Goal: Task Accomplishment & Management: Use online tool/utility

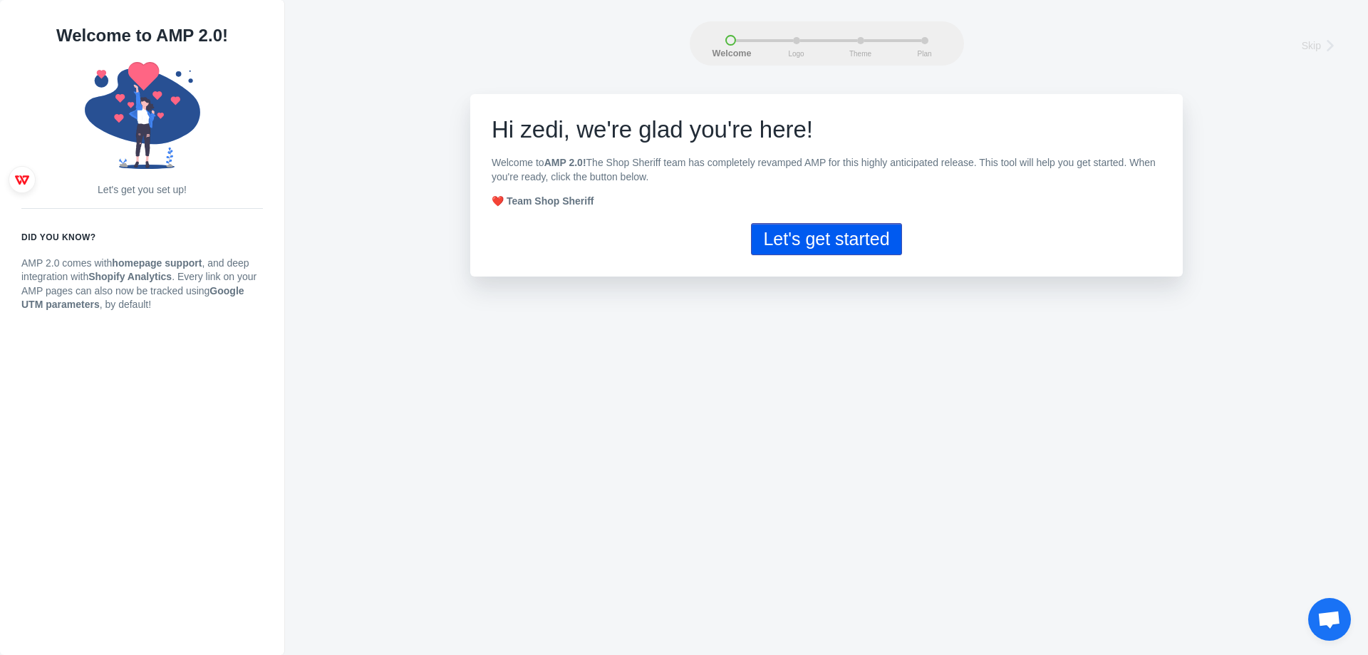
click at [817, 247] on button "Let's get started" at bounding box center [826, 239] width 150 height 32
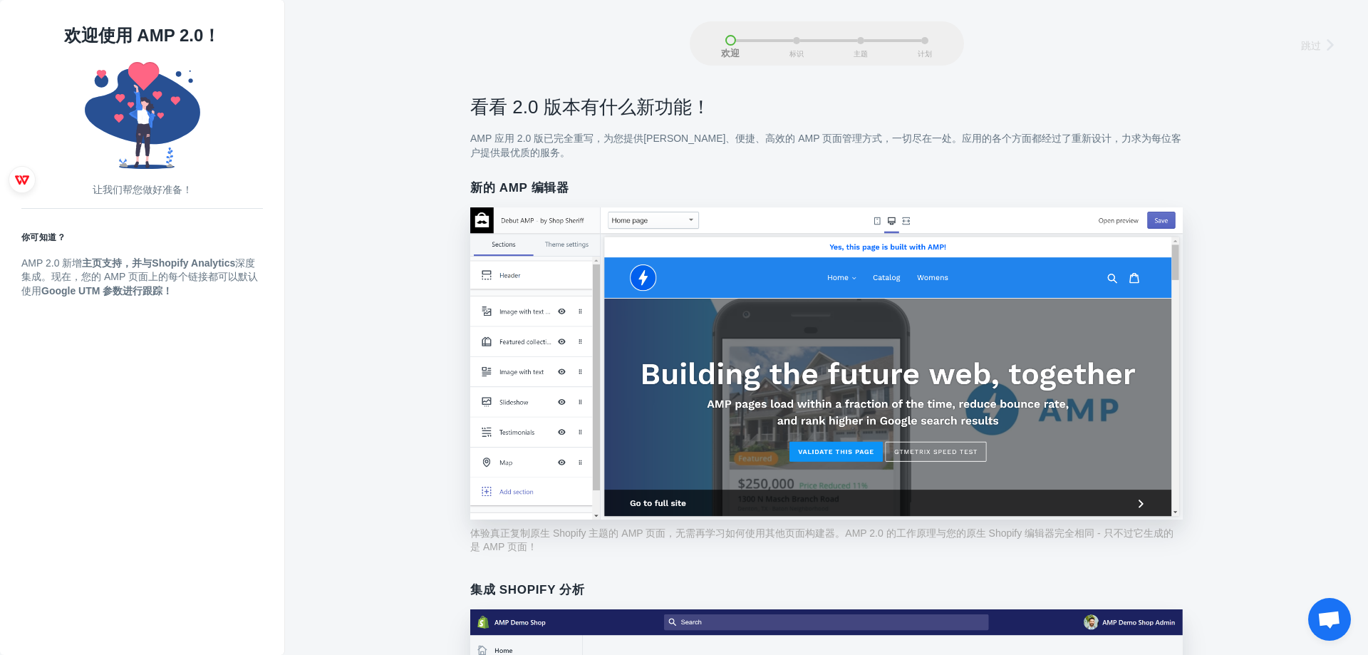
click at [1325, 43] on icon at bounding box center [1332, 45] width 14 height 14
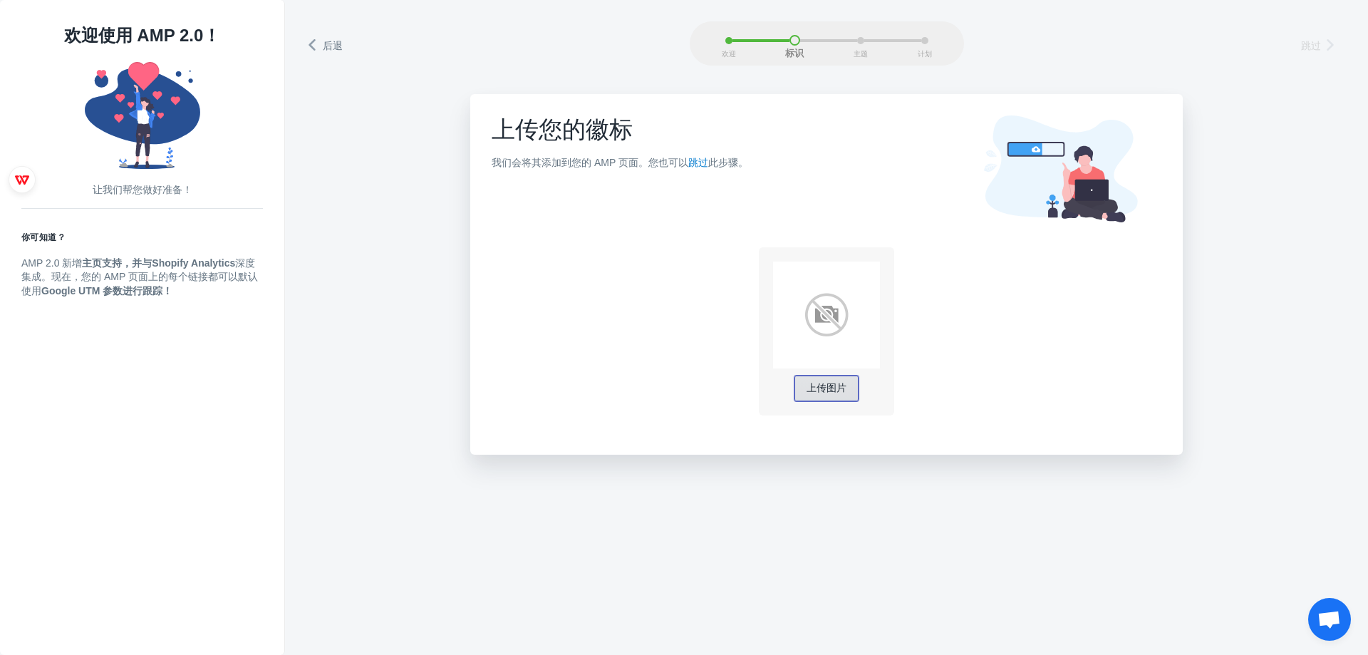
click at [809, 393] on font "上传图片" at bounding box center [827, 387] width 40 height 11
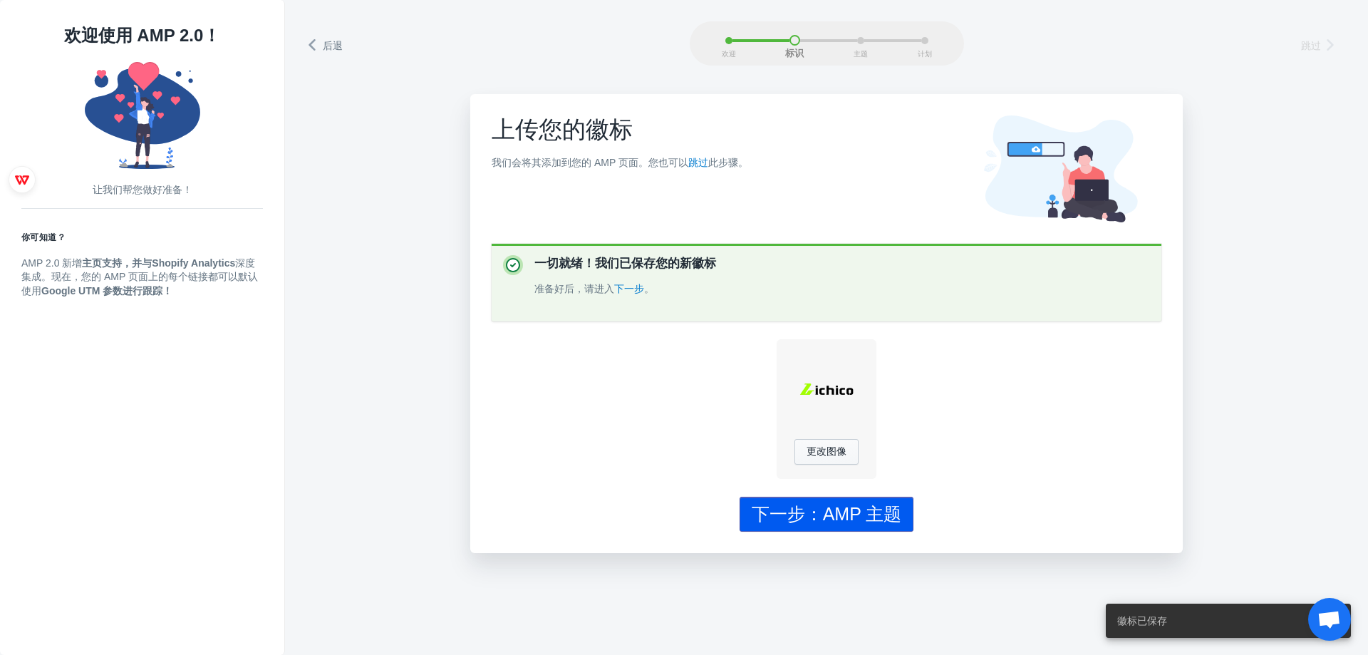
click at [876, 514] on font "下一步：AMP 主题" at bounding box center [827, 514] width 150 height 20
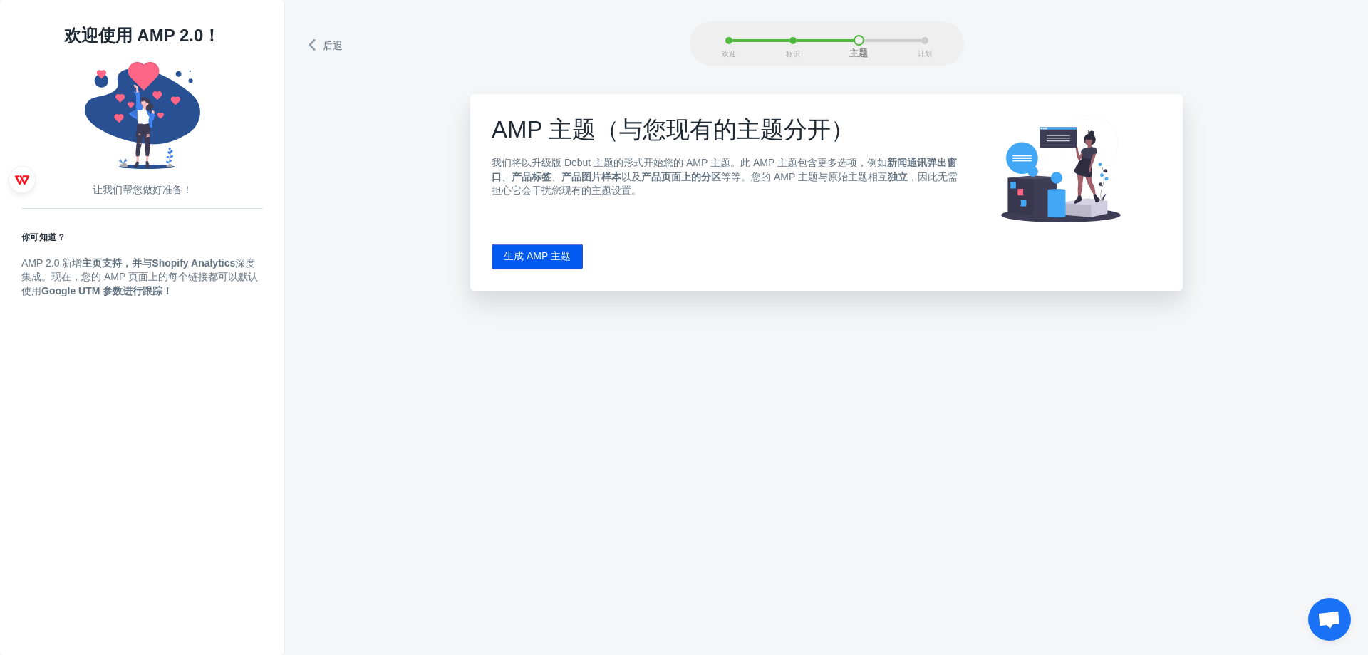
click at [533, 256] on font "生成 AMP 主题" at bounding box center [537, 255] width 67 height 11
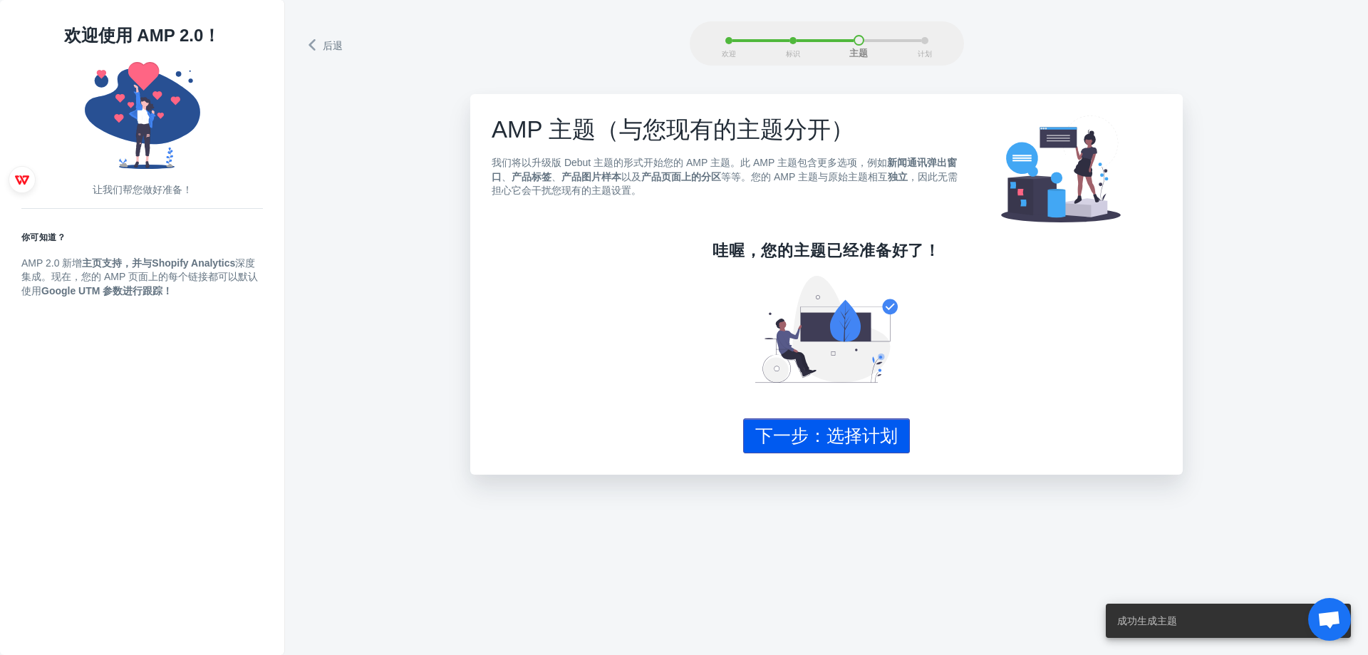
click at [772, 438] on font "下一步：选择计划" at bounding box center [826, 435] width 142 height 20
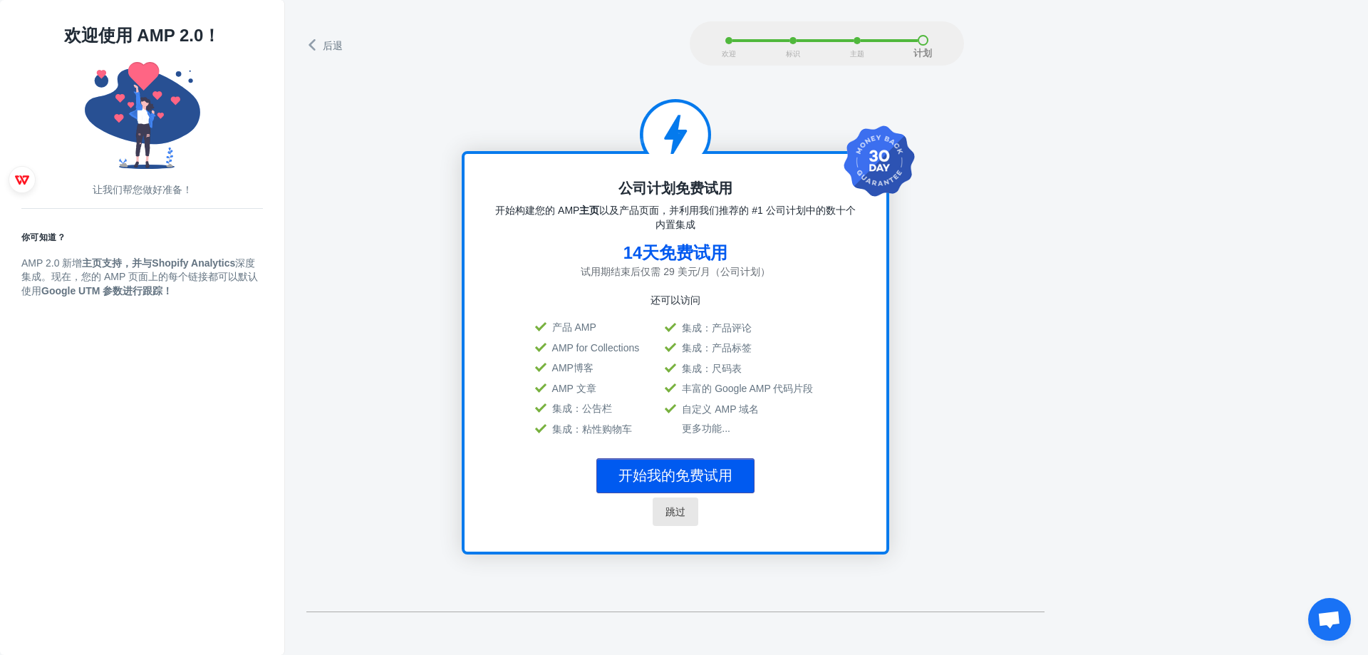
click at [678, 509] on font "跳过" at bounding box center [675, 511] width 20 height 11
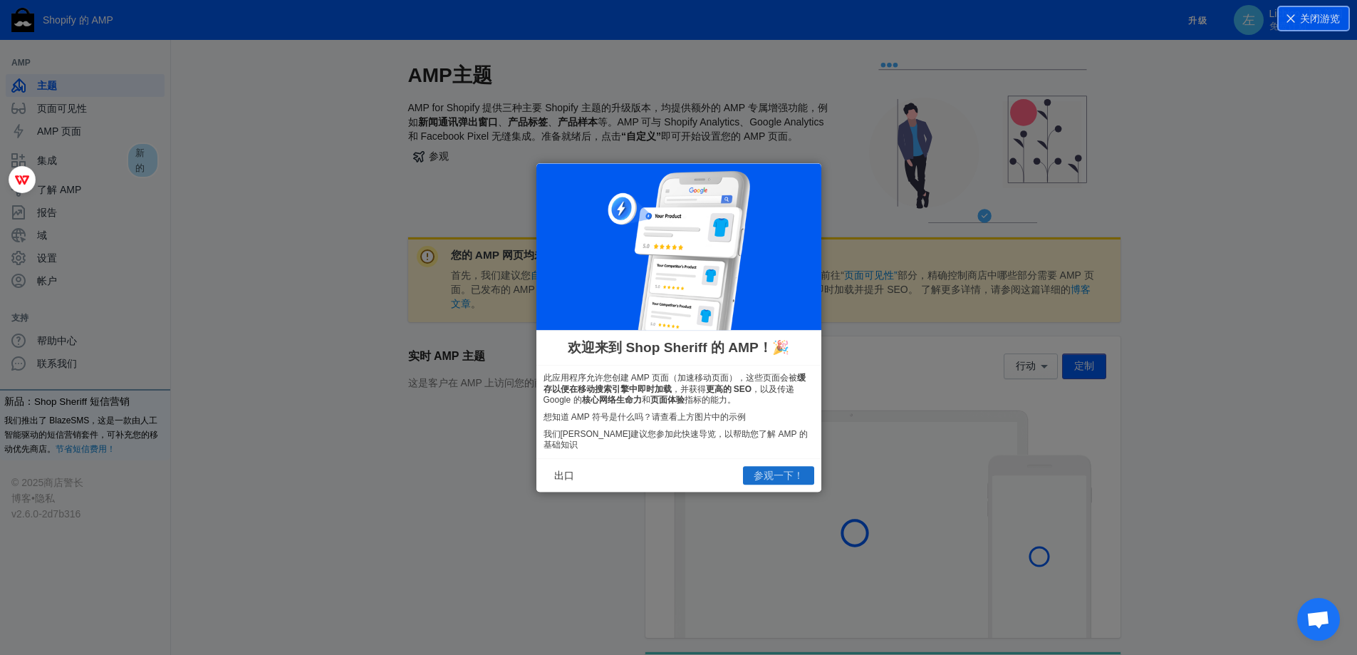
click at [755, 471] on font "参观一下！" at bounding box center [779, 475] width 50 height 11
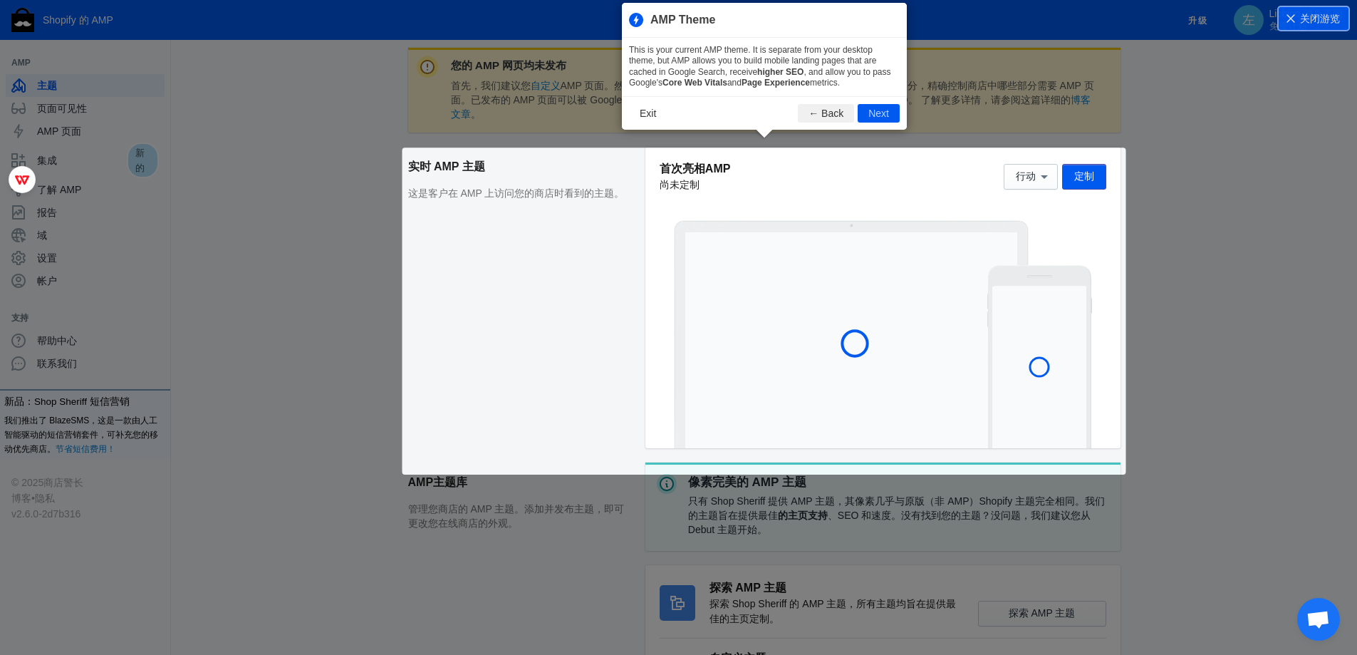
scroll to position [194, 0]
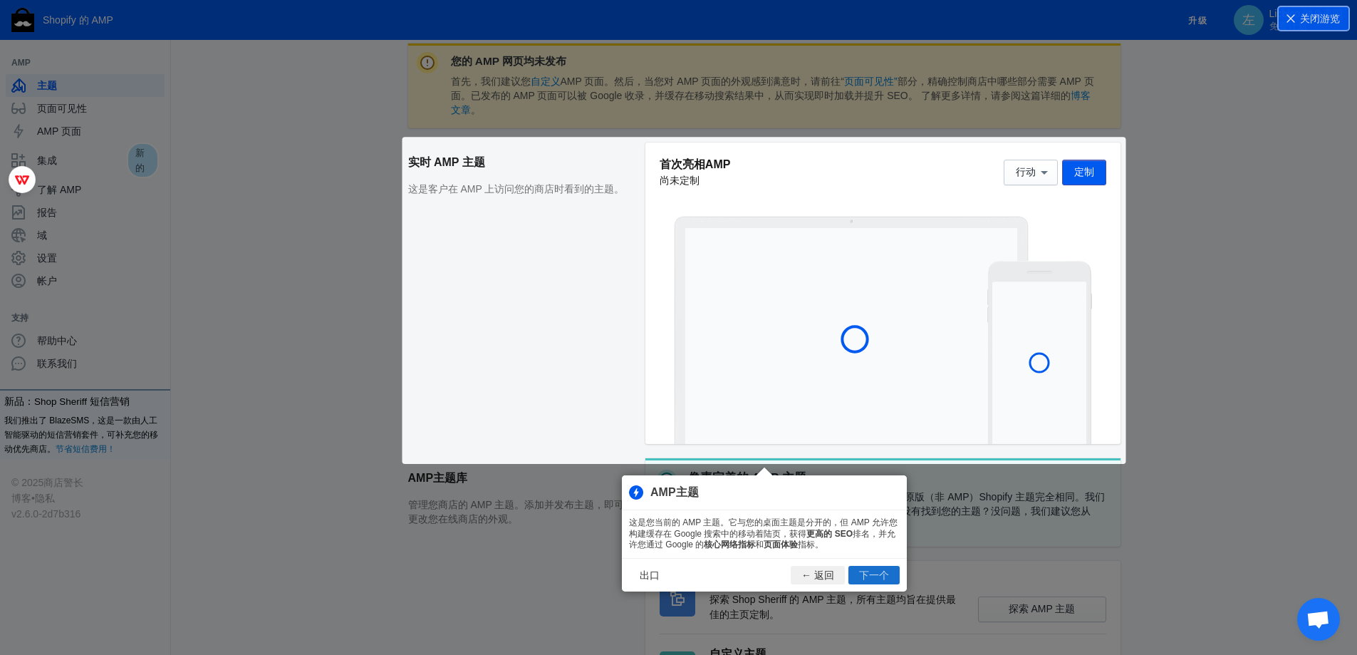
click at [868, 569] on font "下一个" at bounding box center [874, 574] width 30 height 11
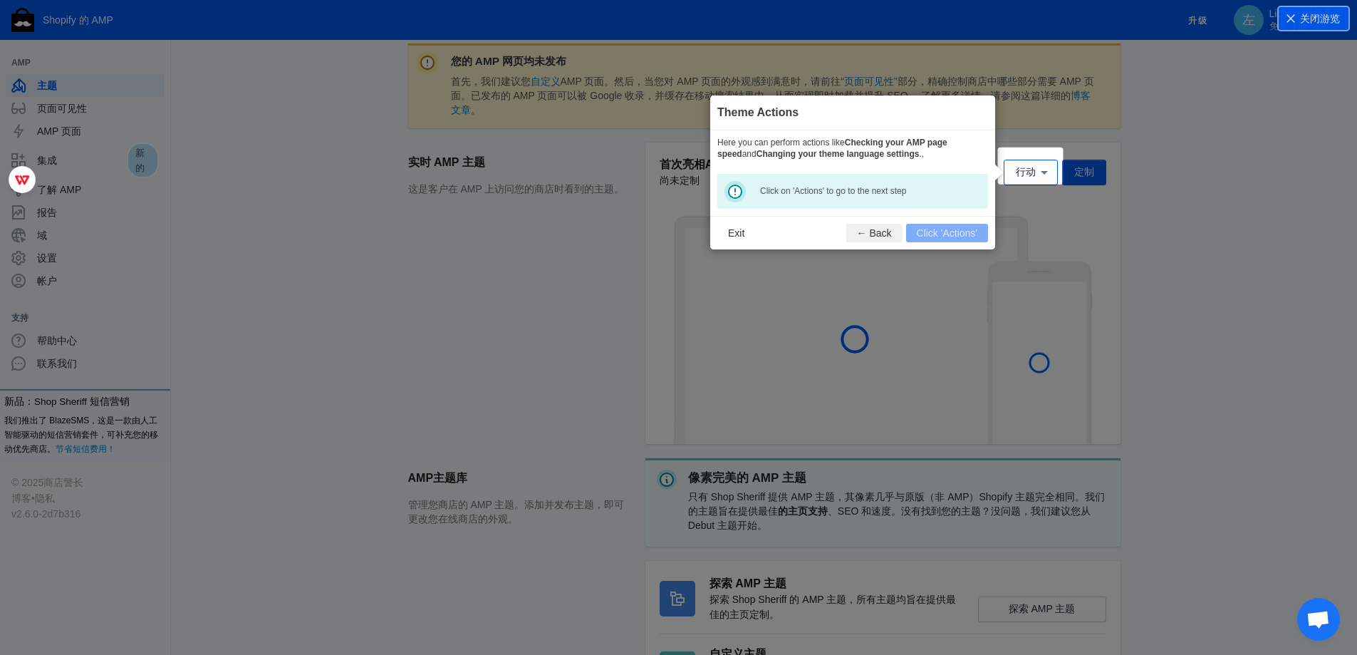
scroll to position [211, 0]
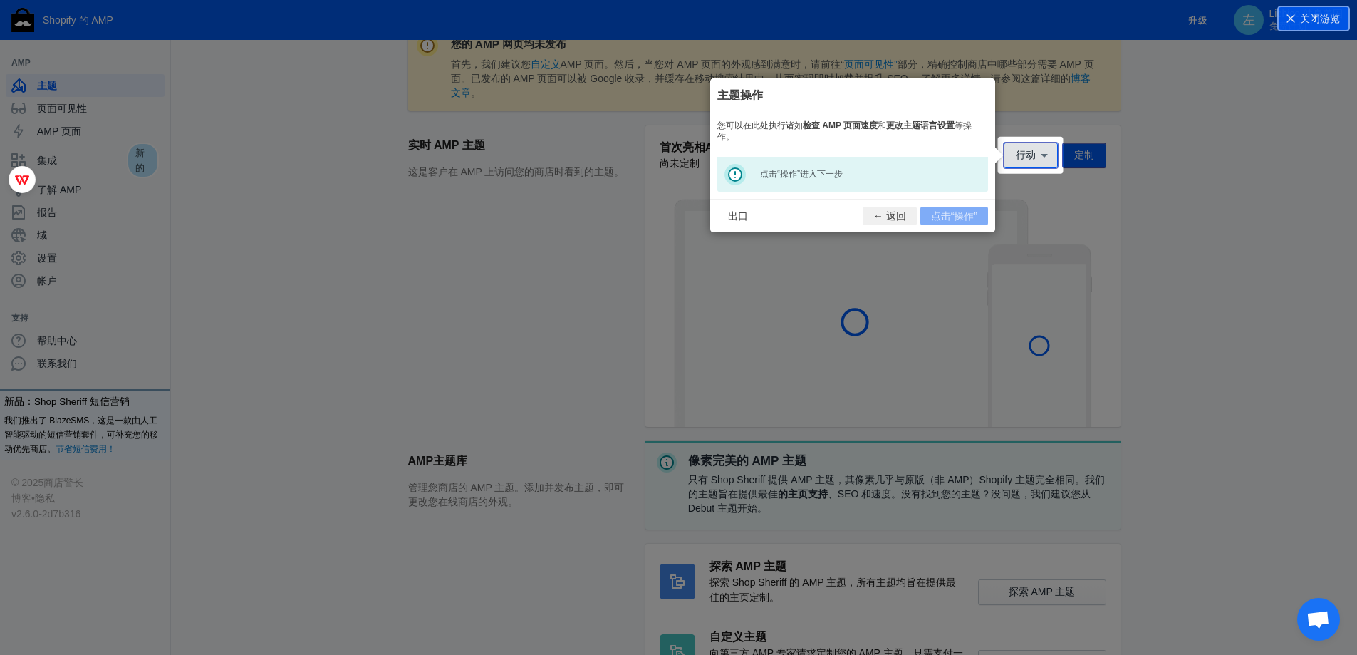
click at [1022, 159] on font "行动" at bounding box center [1026, 154] width 20 height 11
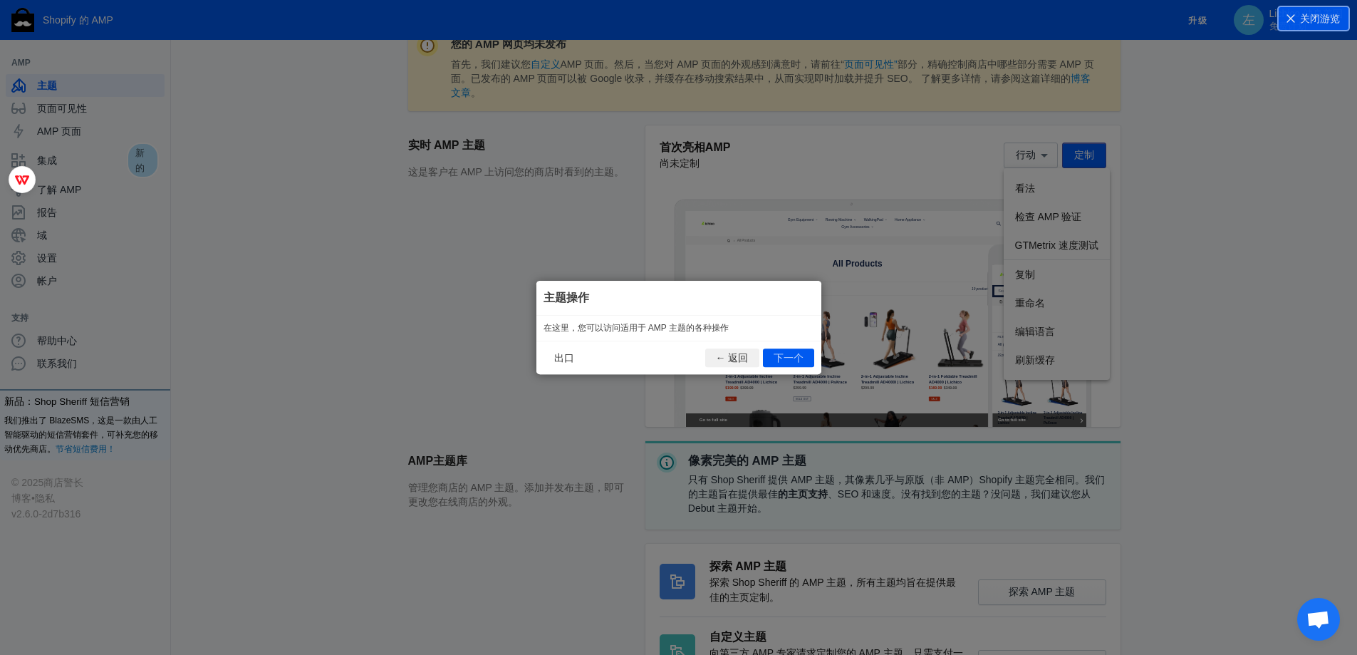
scroll to position [0, 0]
click at [971, 289] on icon at bounding box center [684, 327] width 1368 height 655
click at [790, 355] on font "下一个" at bounding box center [789, 357] width 30 height 11
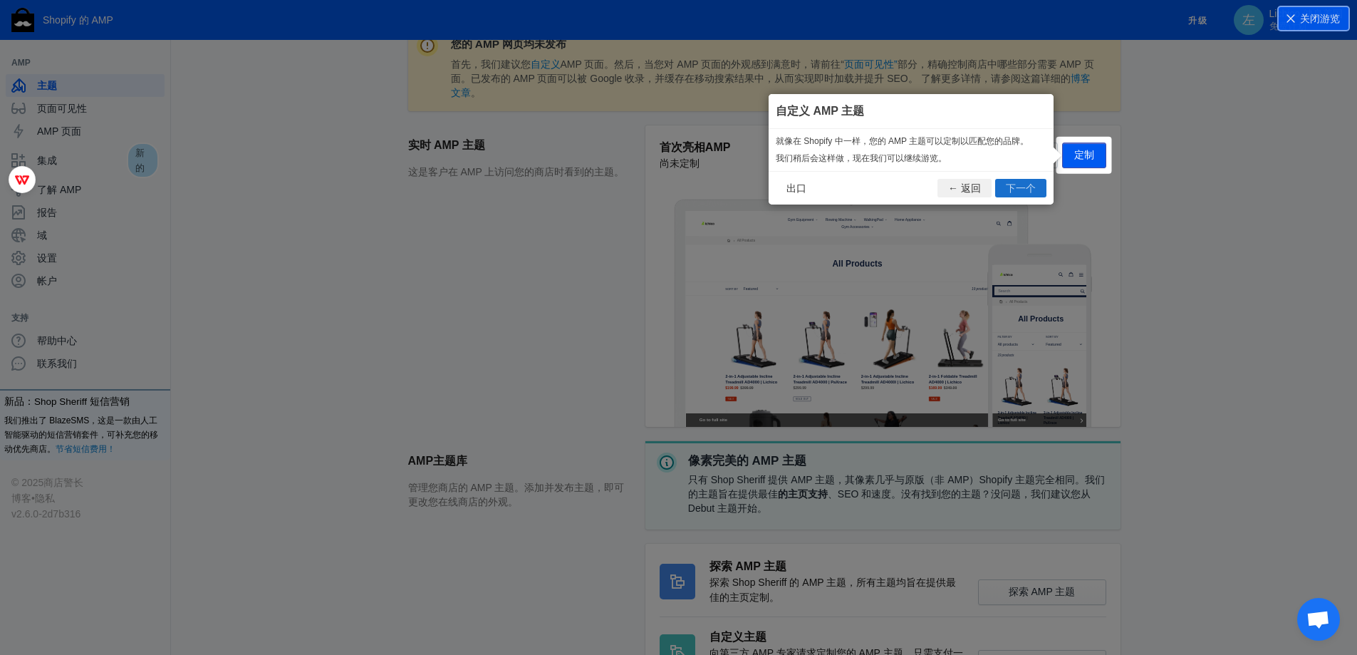
click at [1027, 185] on font "下一个" at bounding box center [1021, 187] width 30 height 11
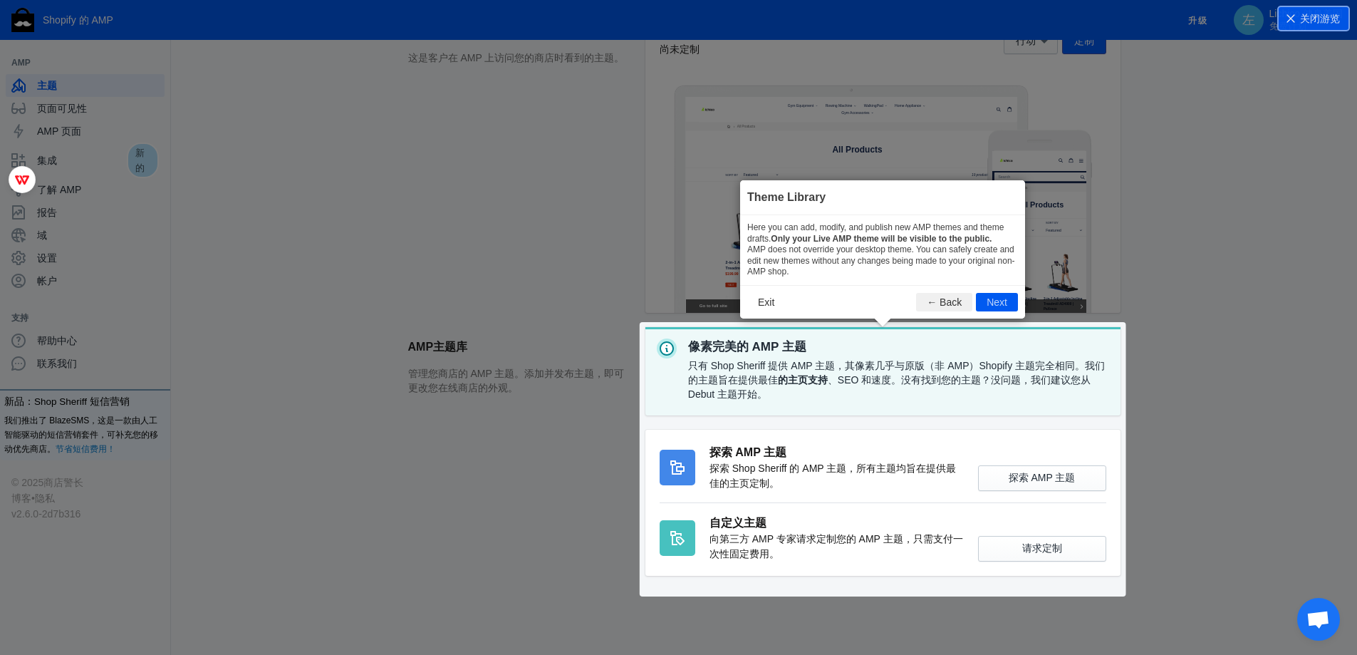
scroll to position [326, 0]
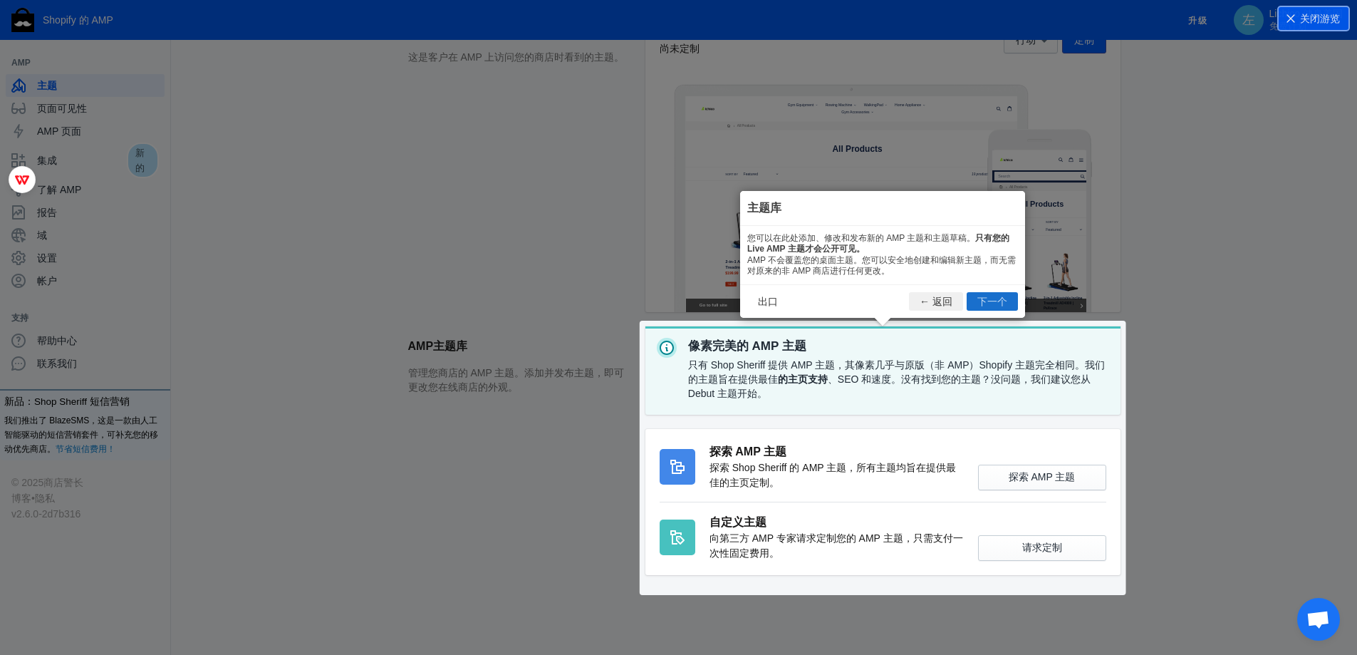
click at [984, 297] on font "下一个" at bounding box center [993, 301] width 30 height 11
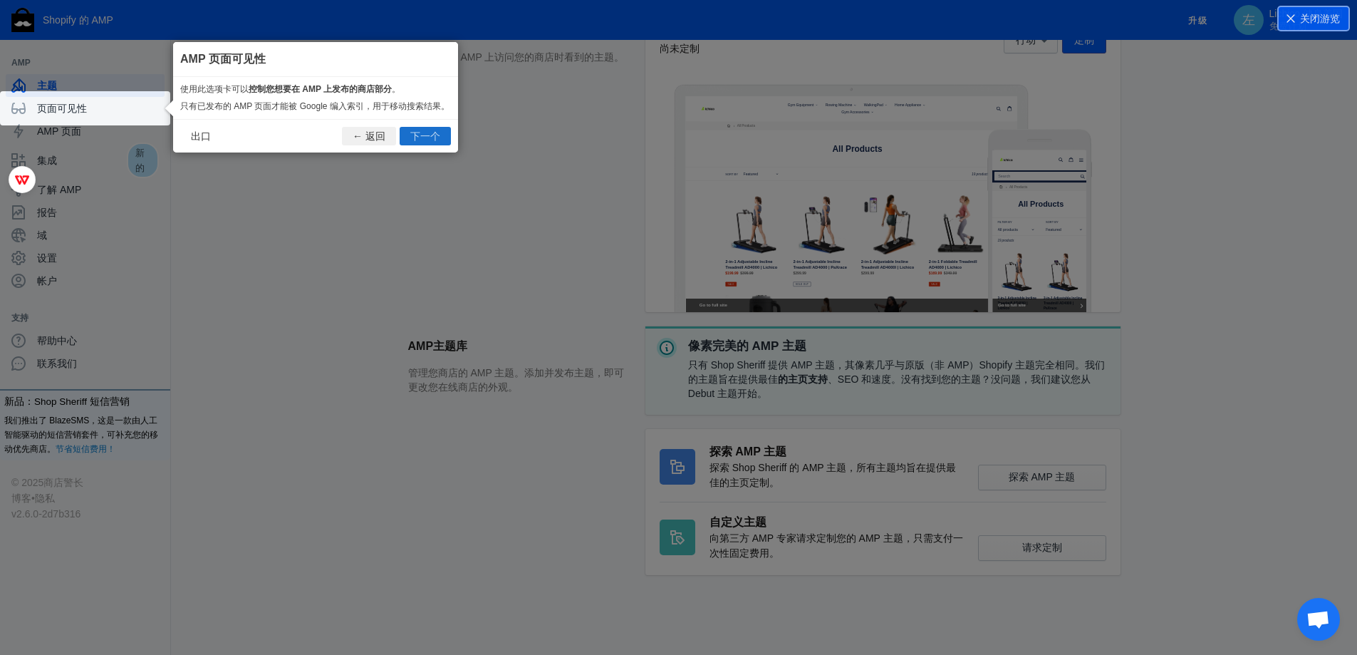
click at [409, 130] on button "下一个" at bounding box center [425, 136] width 51 height 19
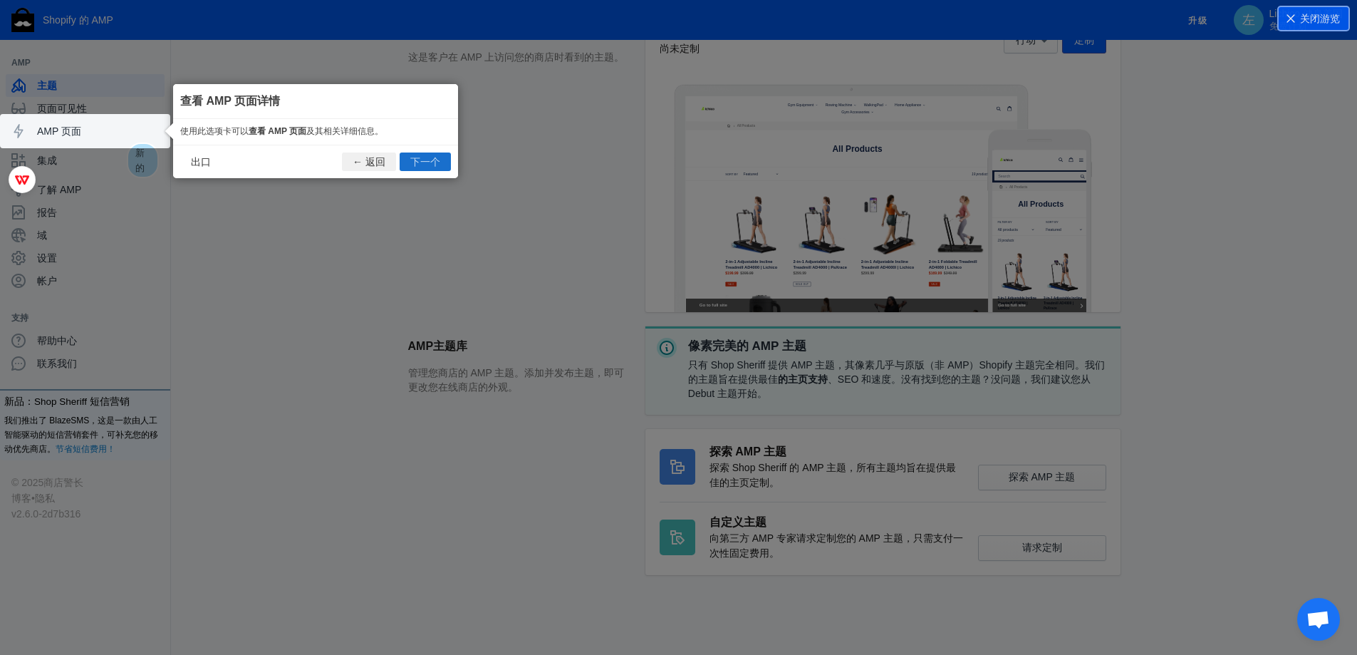
click at [431, 158] on font "下一个" at bounding box center [425, 161] width 30 height 11
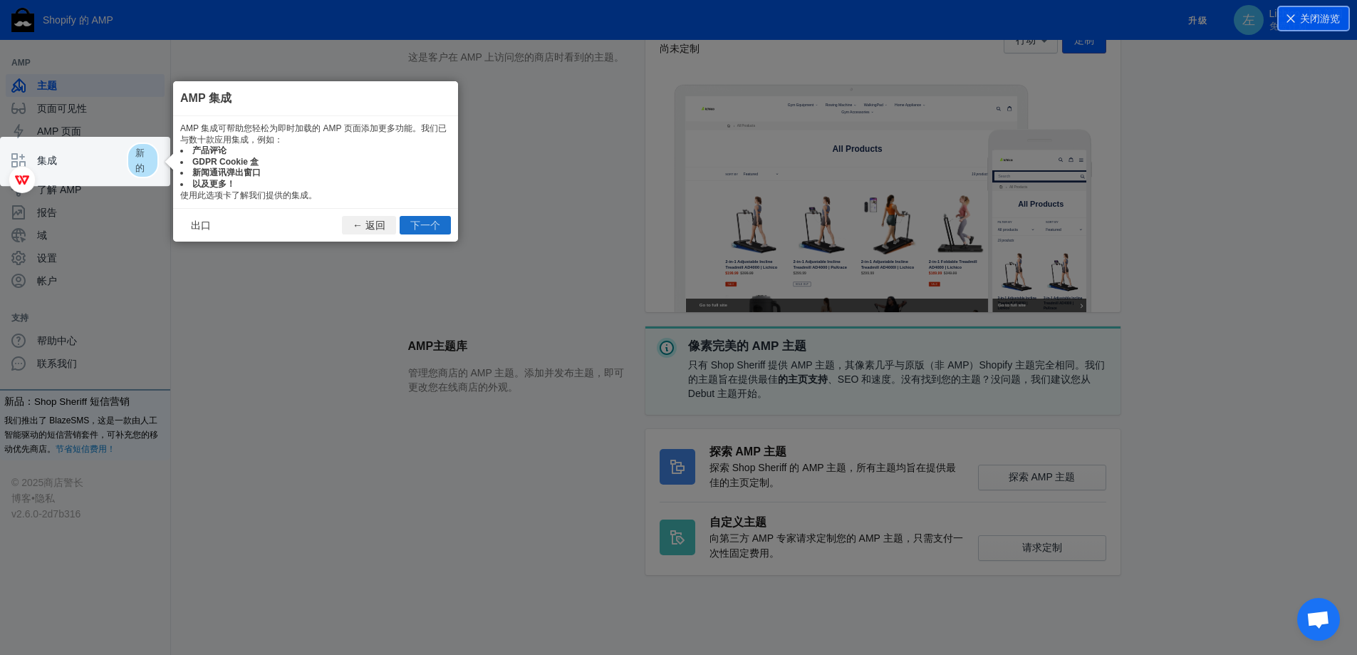
click at [429, 219] on font "下一个" at bounding box center [425, 224] width 30 height 11
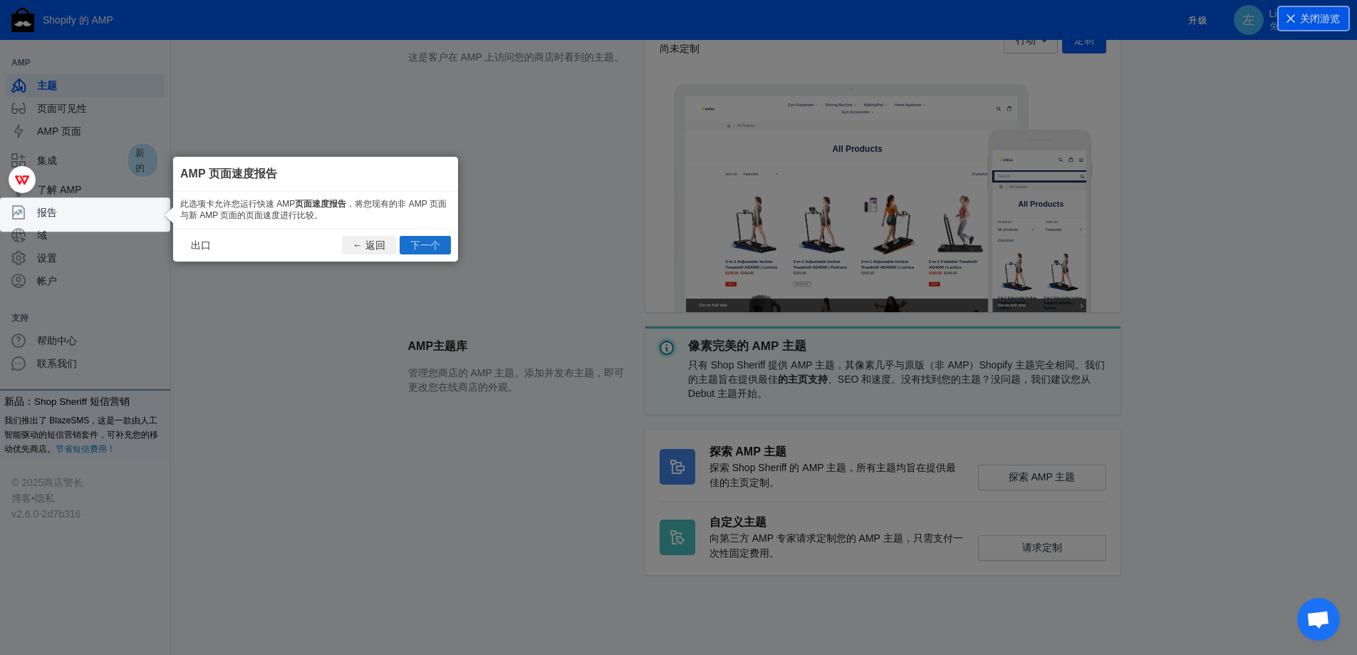
click at [428, 241] on font "下一个" at bounding box center [425, 244] width 30 height 11
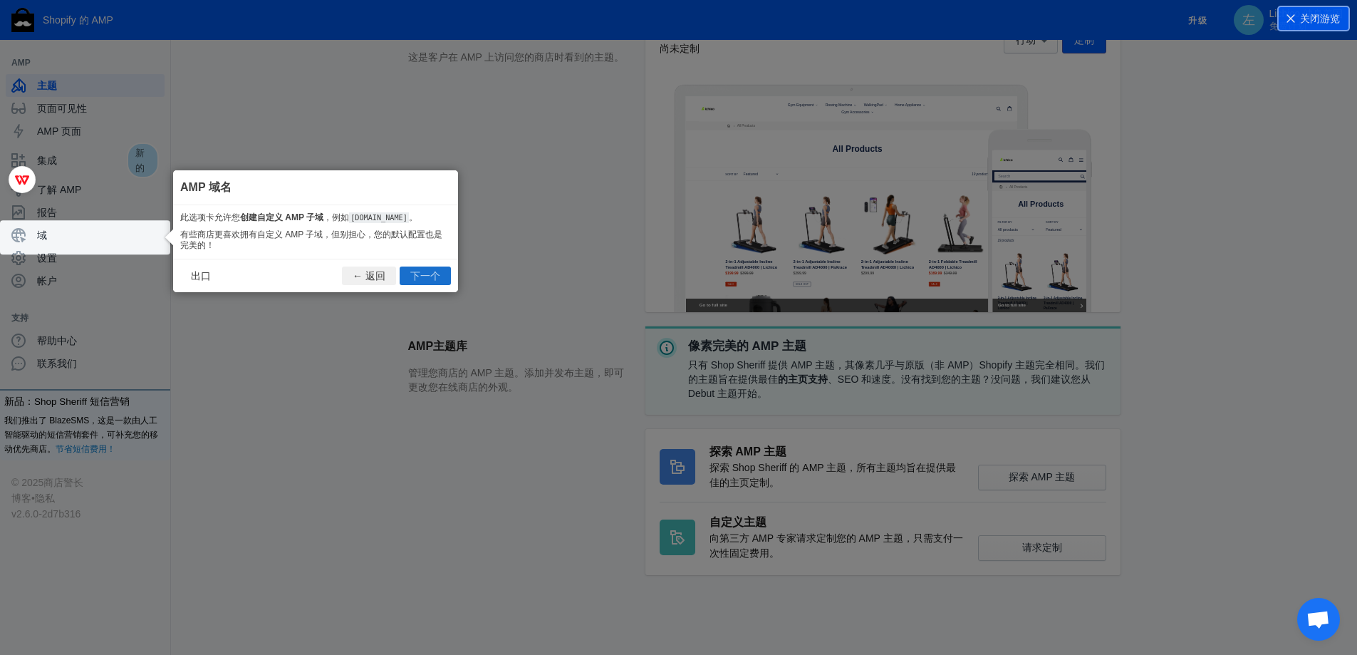
click at [402, 283] on button "下一个" at bounding box center [425, 275] width 51 height 19
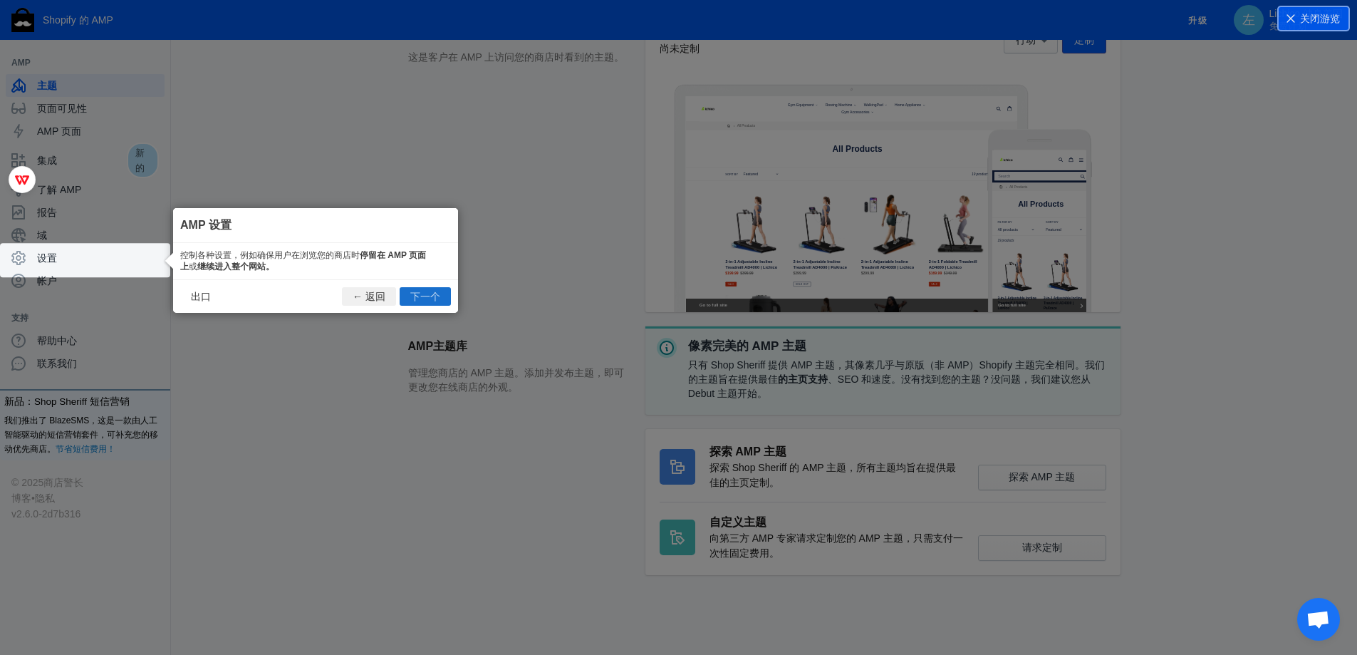
click at [408, 289] on button "下一个" at bounding box center [425, 296] width 51 height 19
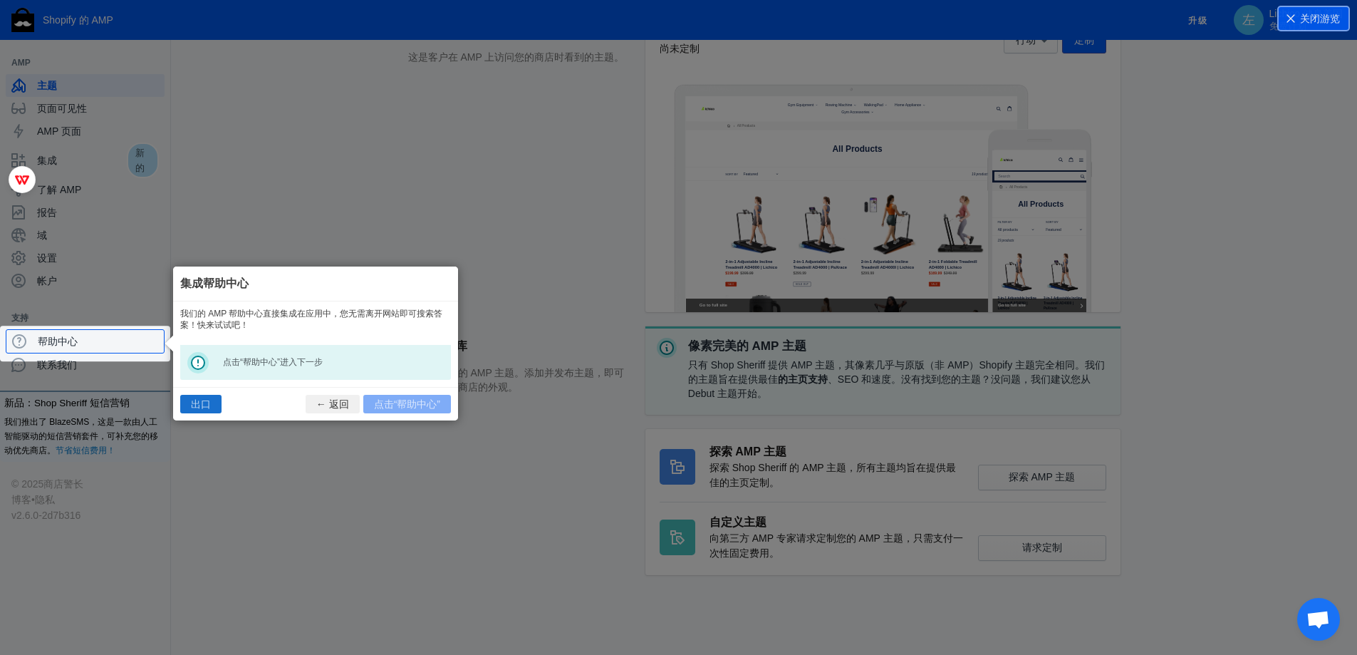
click at [209, 405] on font "出口" at bounding box center [201, 403] width 20 height 11
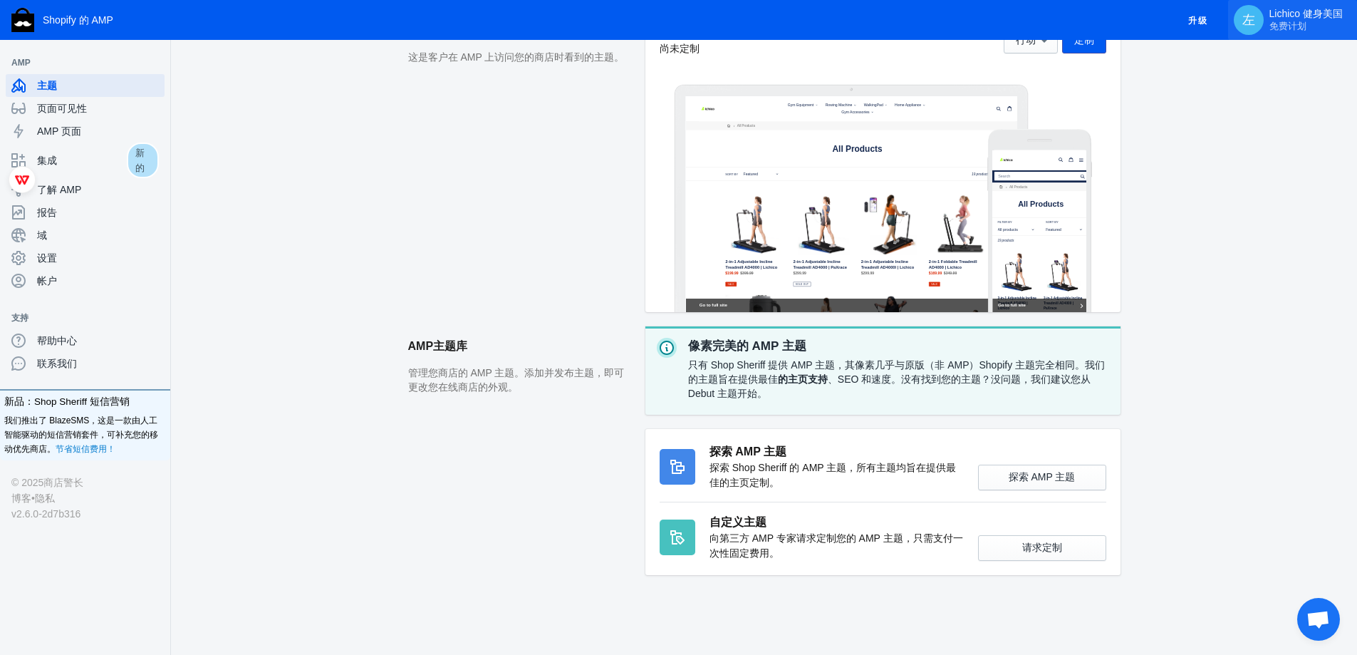
click at [1244, 19] on font "左" at bounding box center [1249, 20] width 13 height 14
click at [1215, 202] on div at bounding box center [678, 327] width 1357 height 655
click at [71, 256] on span "设置" at bounding box center [98, 258] width 122 height 14
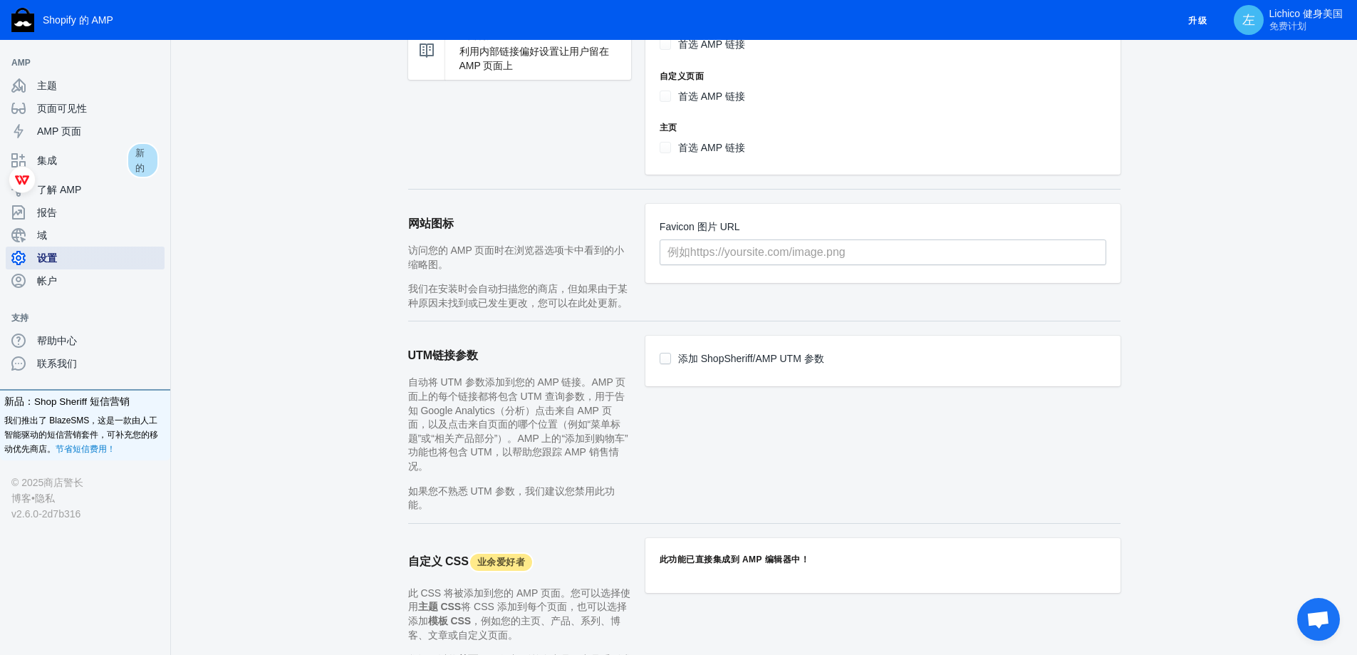
scroll to position [860, 0]
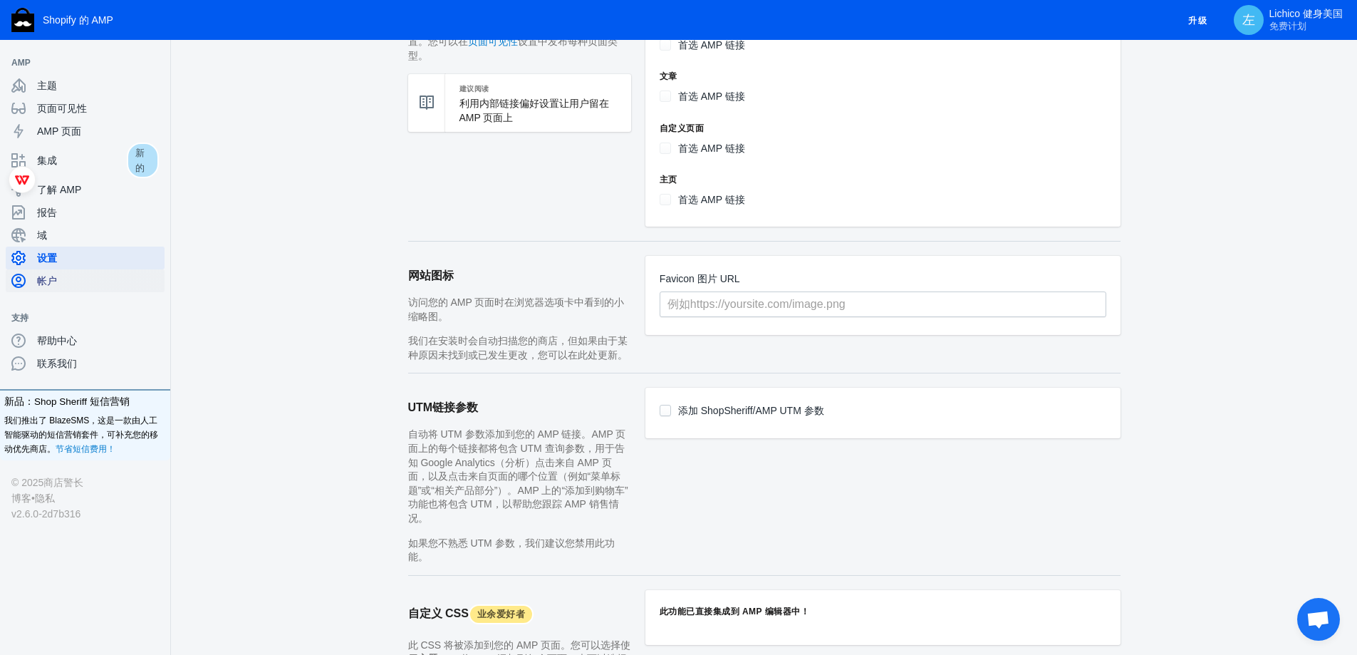
click at [64, 288] on span "帐户" at bounding box center [98, 281] width 122 height 14
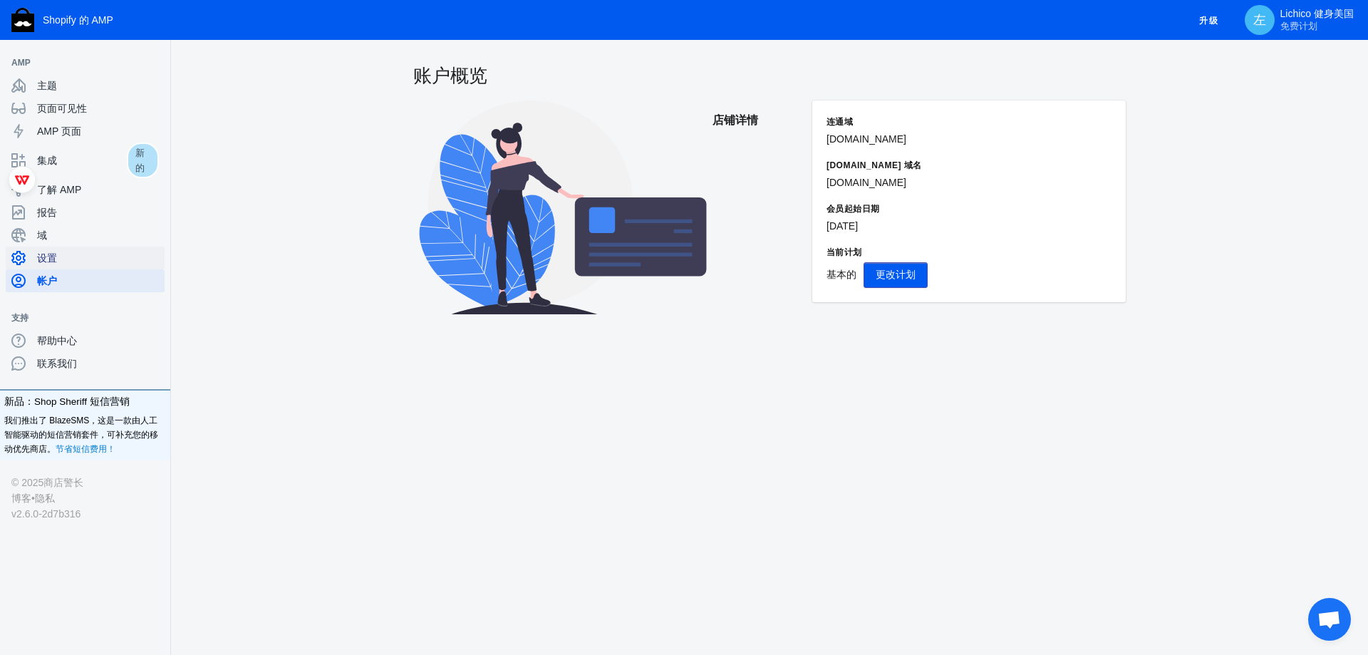
click at [67, 264] on span "设置" at bounding box center [98, 258] width 122 height 14
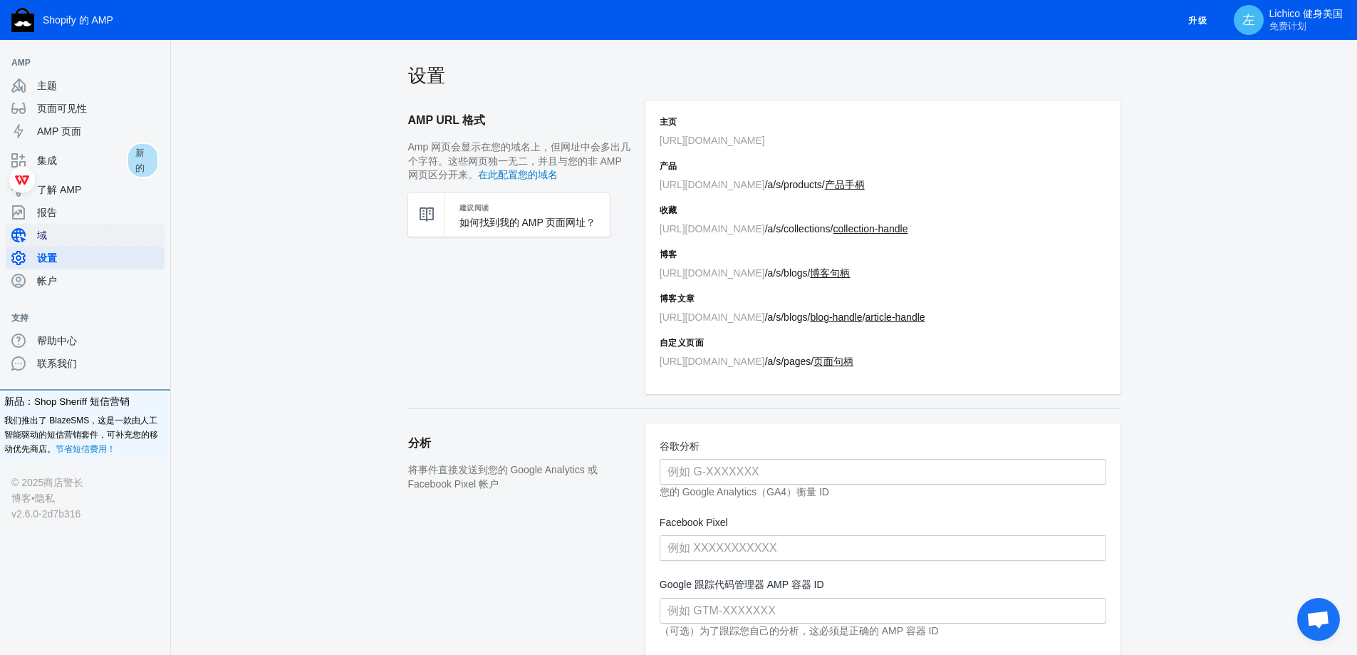
click at [81, 242] on span "域" at bounding box center [98, 235] width 122 height 14
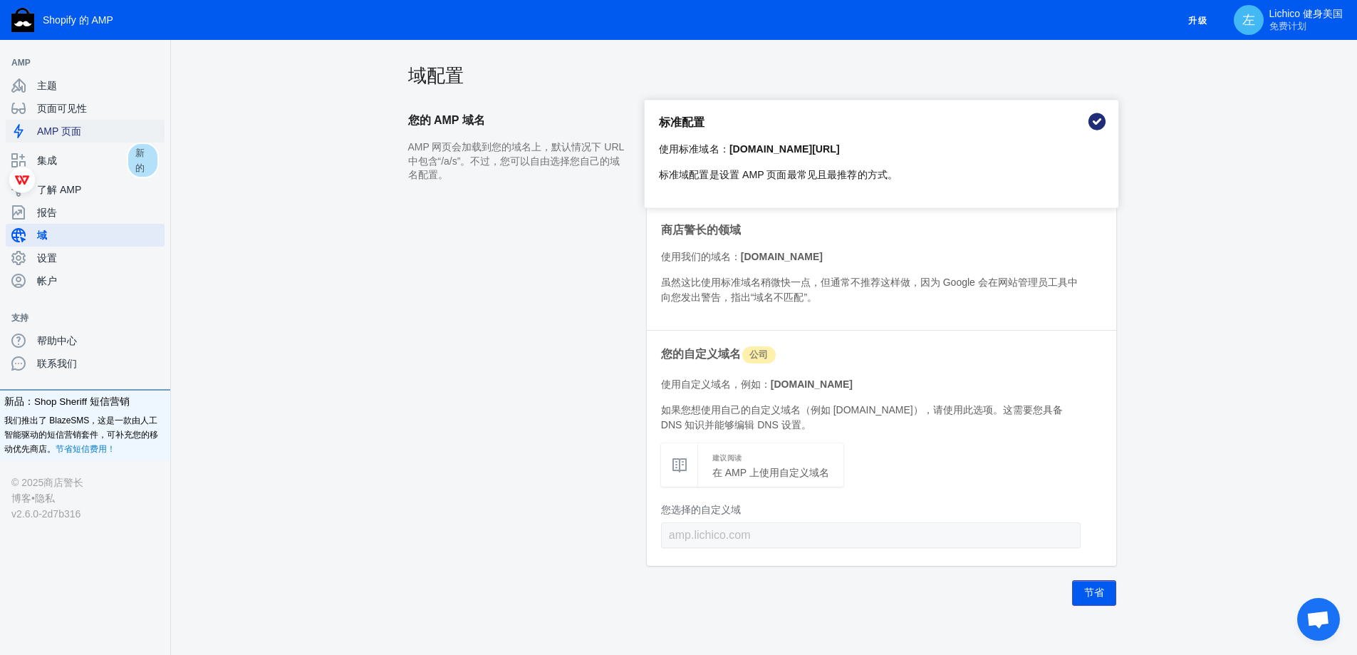
click at [79, 130] on font "AMP 页面" at bounding box center [59, 130] width 44 height 11
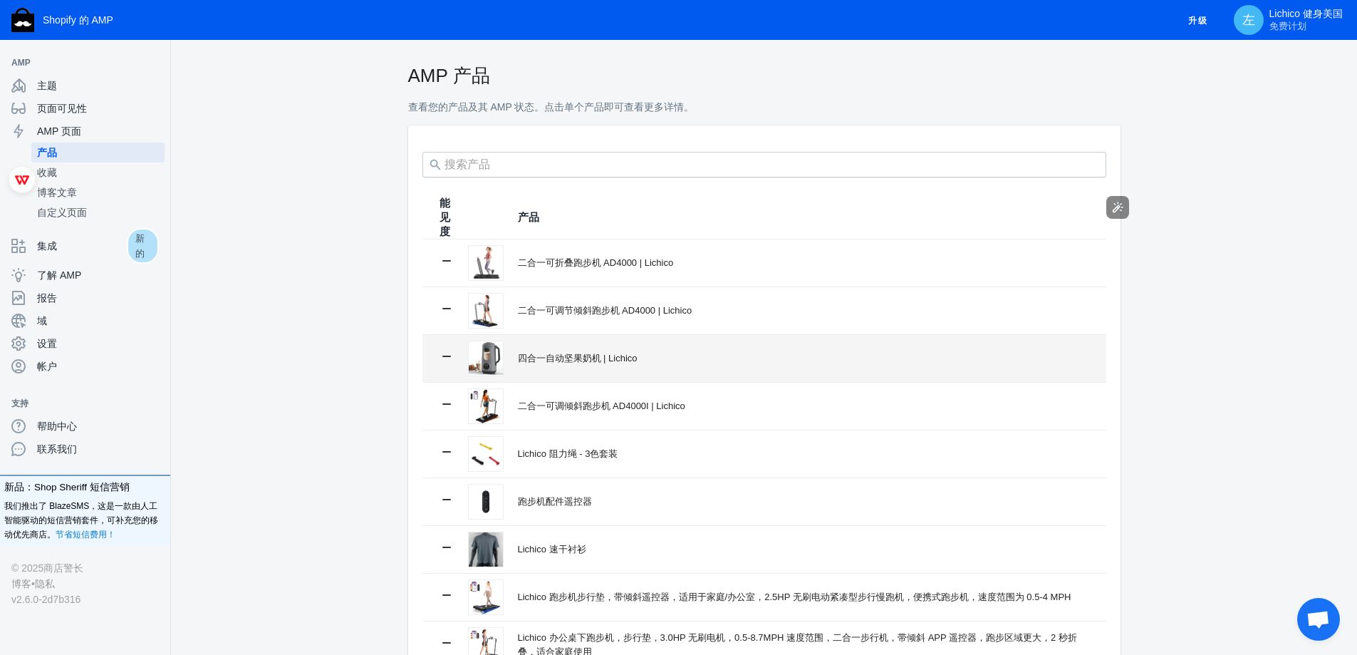
click at [731, 351] on td "四合一自动坚果奶机 | Lichico" at bounding box center [805, 358] width 603 height 47
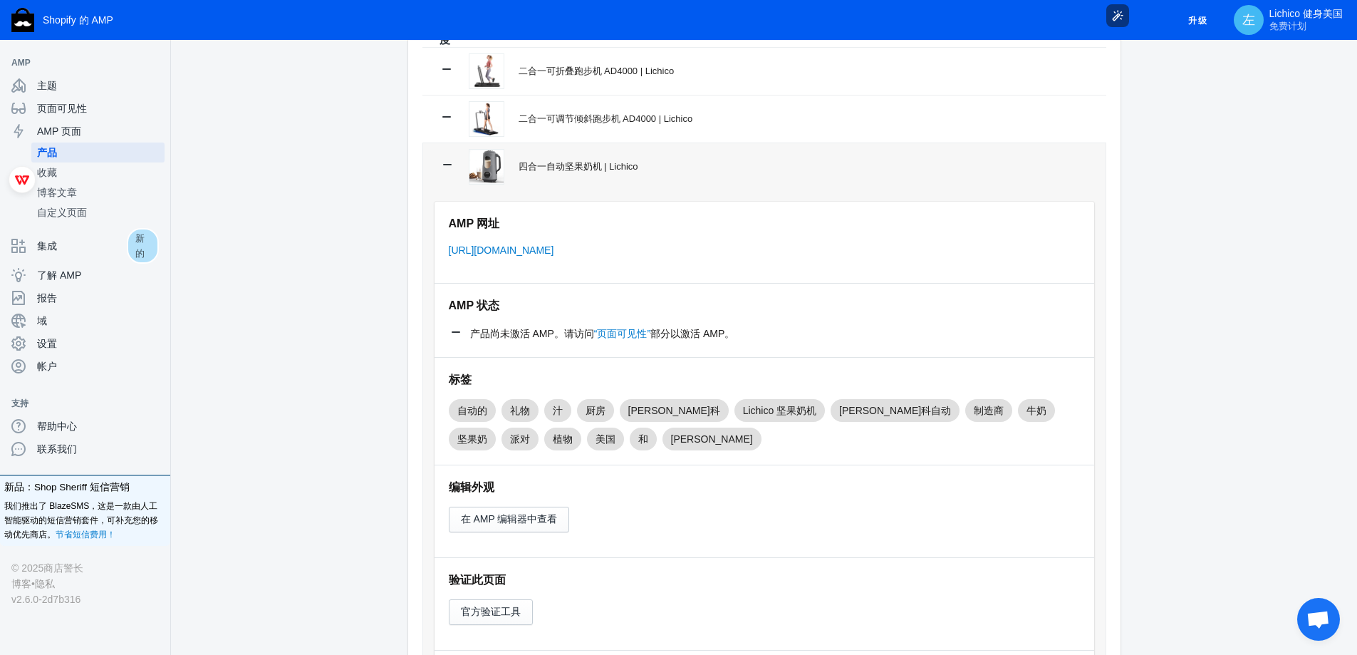
scroll to position [214, 0]
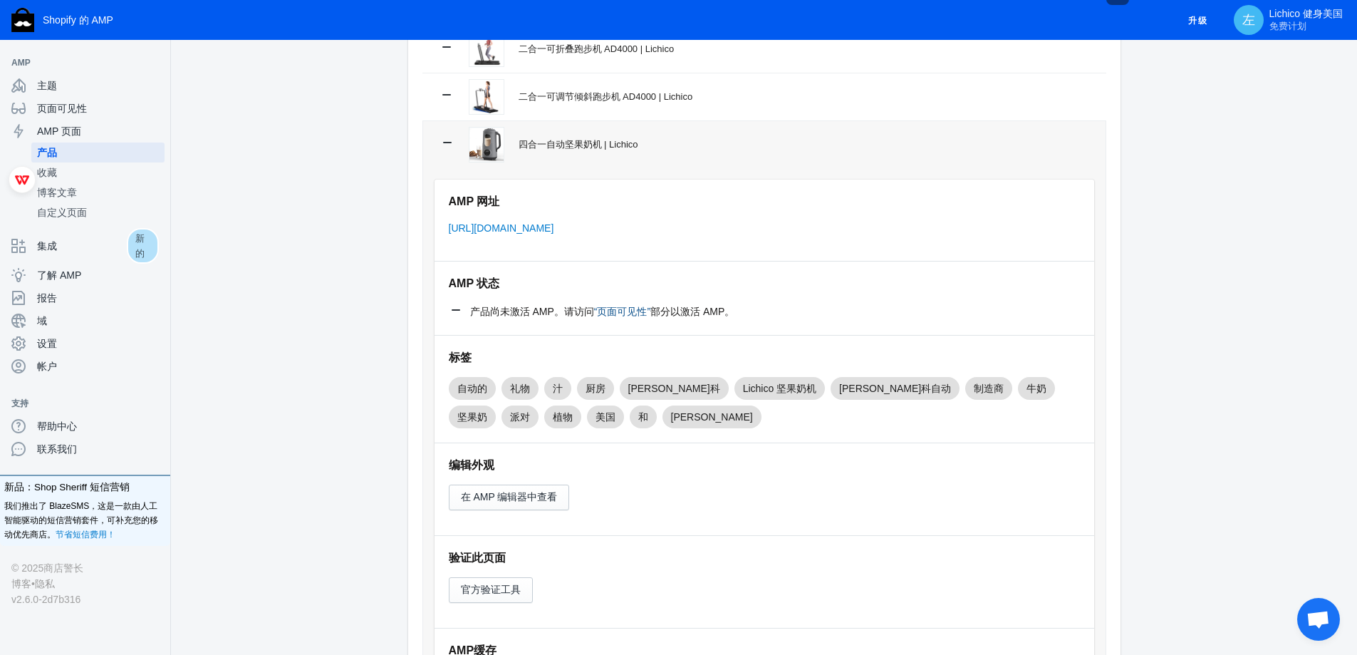
click at [613, 316] on font "“页面可见性”" at bounding box center [622, 311] width 56 height 11
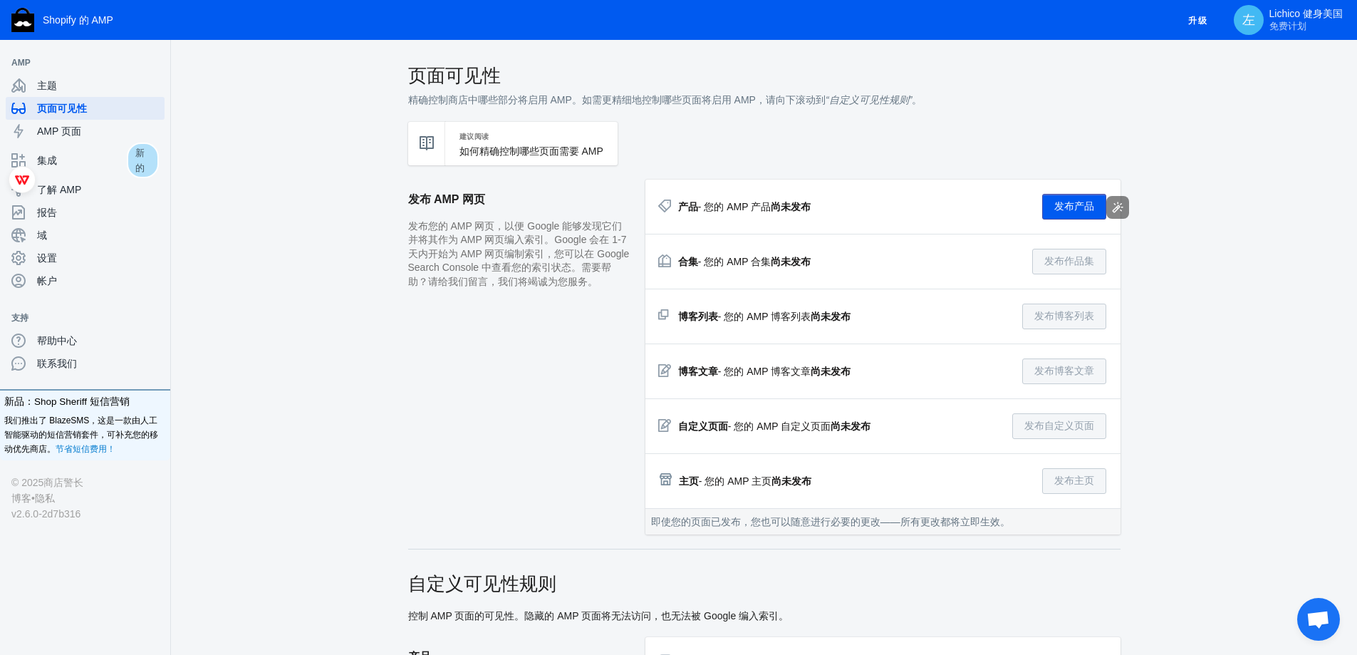
click at [1070, 212] on font "发布产品" at bounding box center [1074, 205] width 40 height 11
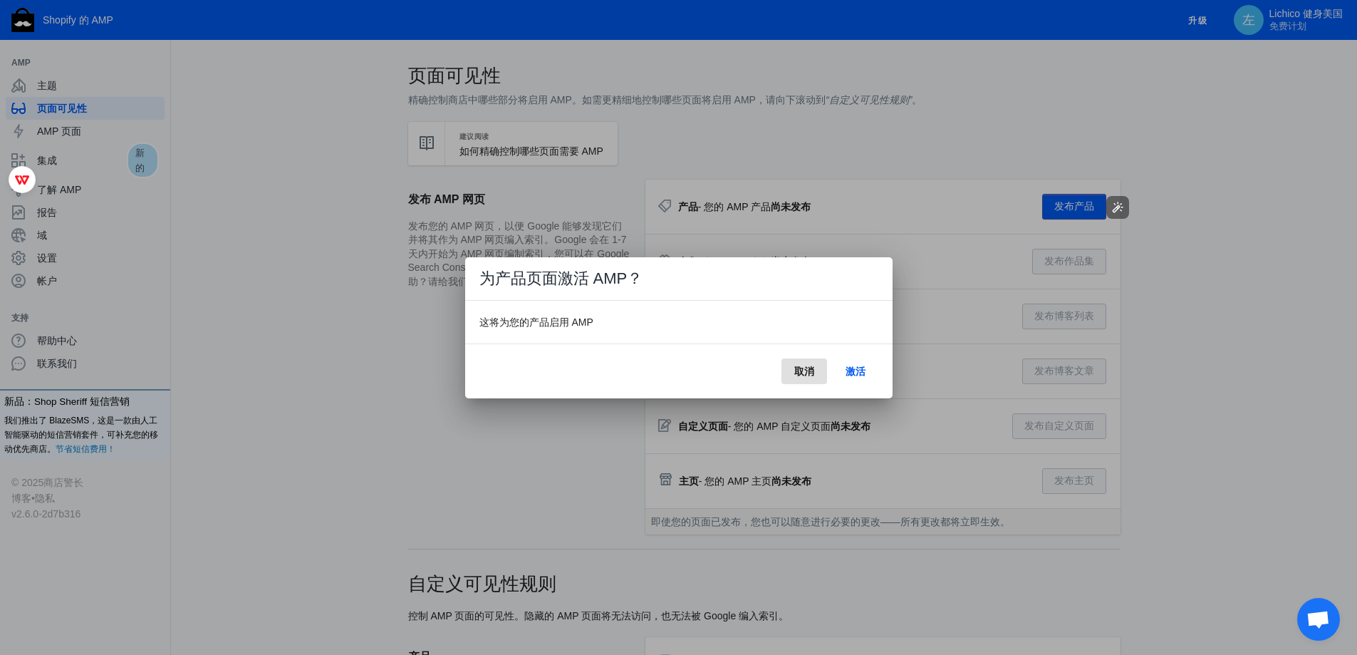
click at [854, 373] on font "激活" at bounding box center [856, 371] width 20 height 11
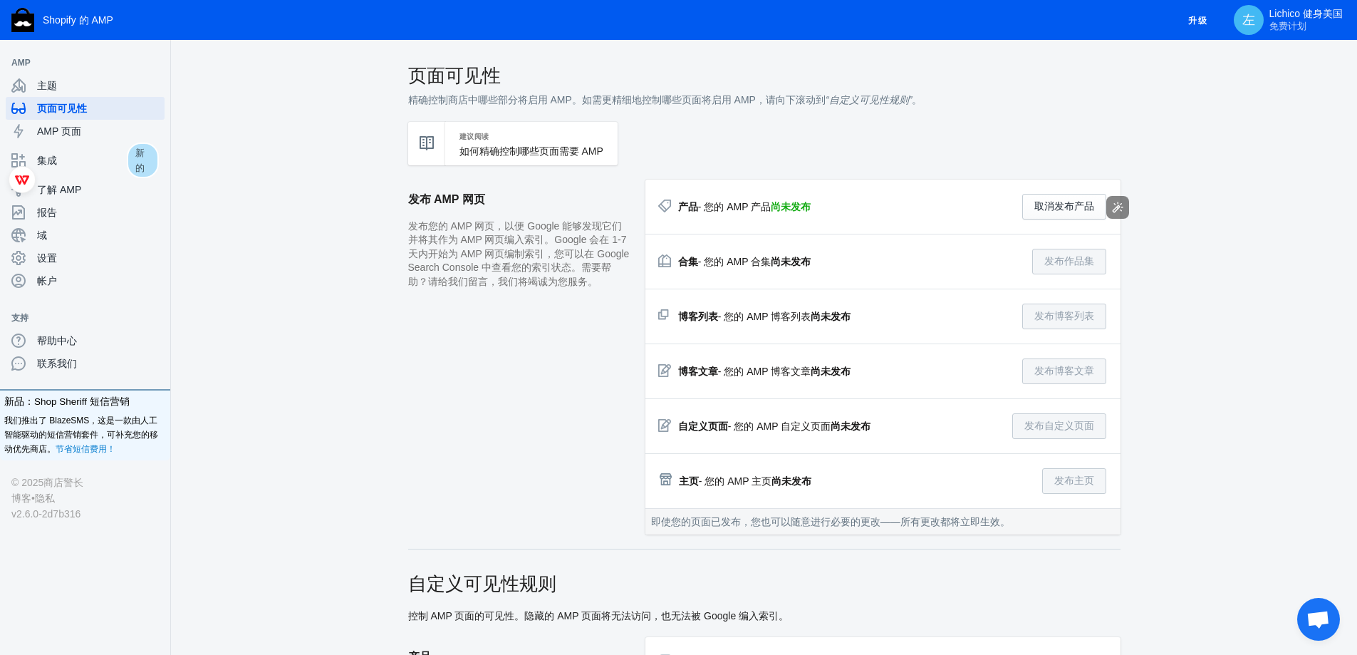
click at [69, 123] on div "AMP 页面" at bounding box center [84, 131] width 147 height 23
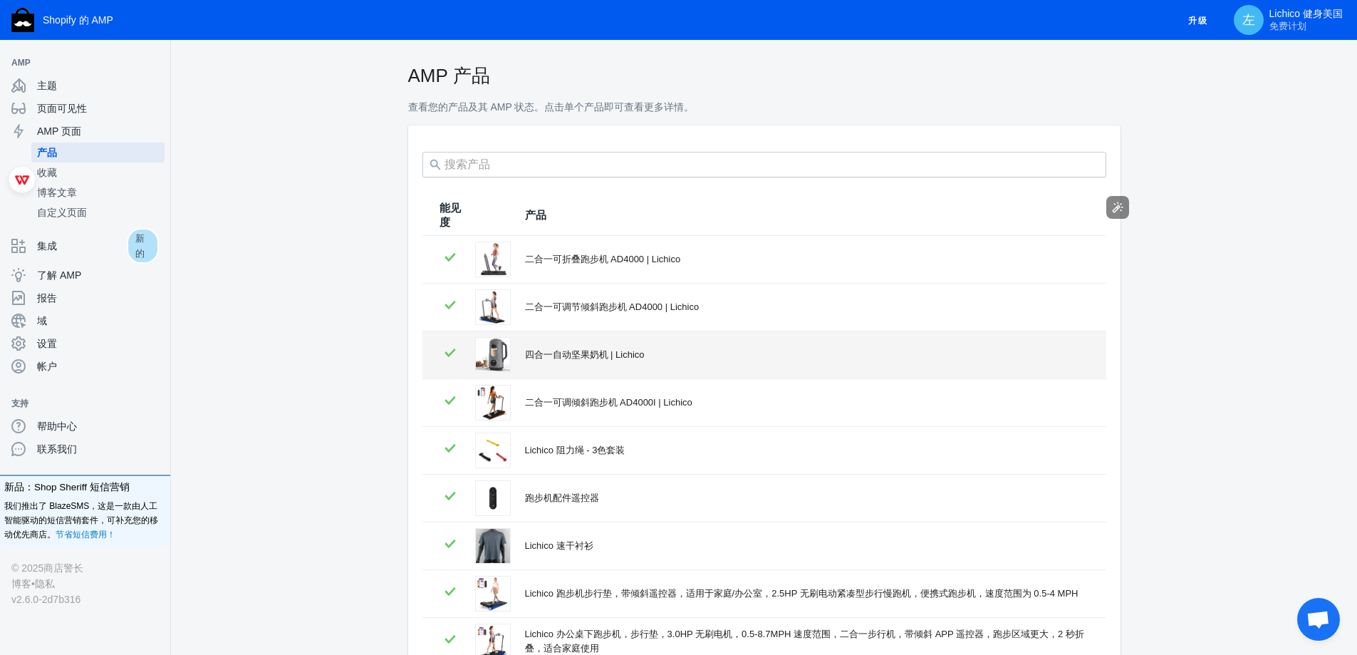
click at [693, 370] on td "四合一自动坚果奶机 | Lichico" at bounding box center [809, 354] width 596 height 47
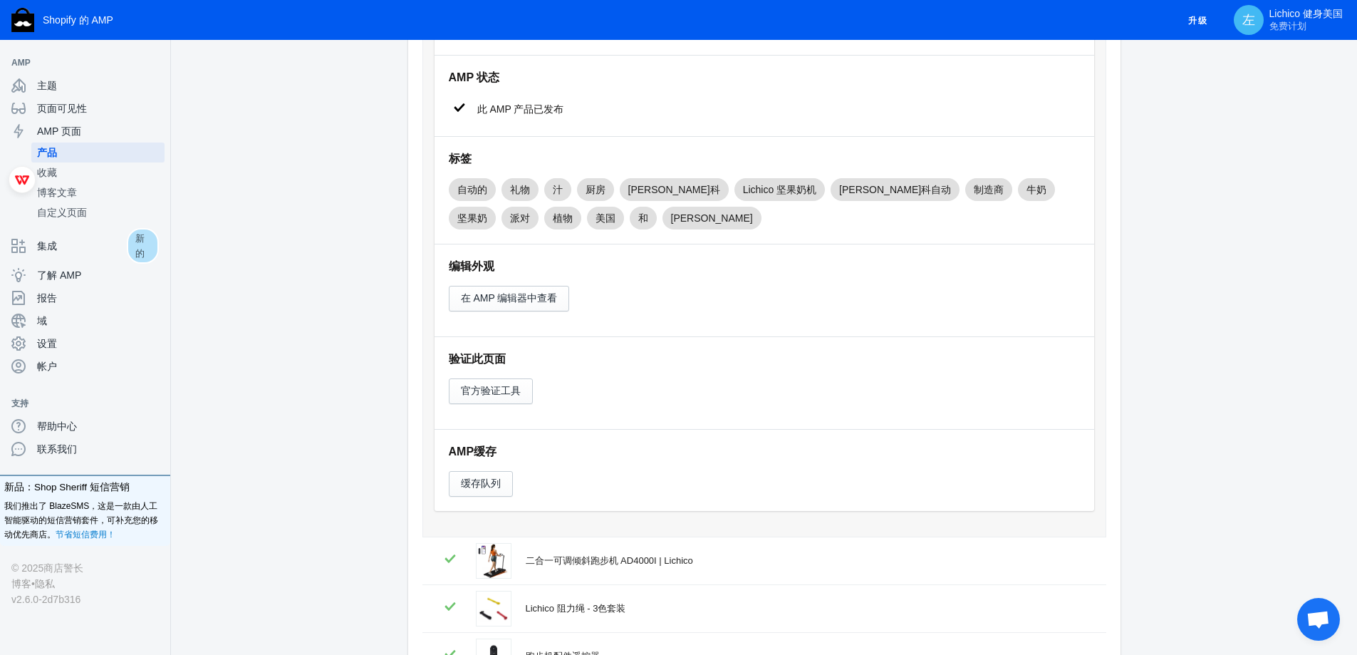
scroll to position [427, 0]
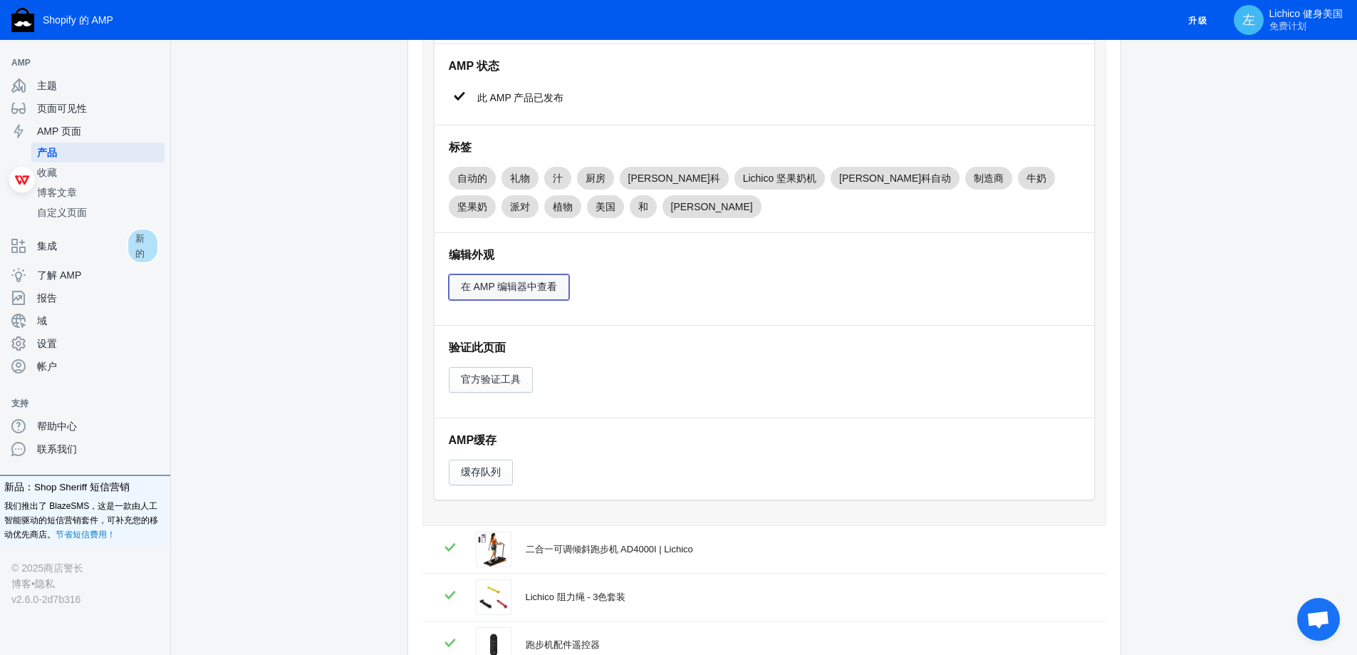
click at [529, 286] on font "在 AMP 编辑器中查看" at bounding box center [509, 286] width 97 height 11
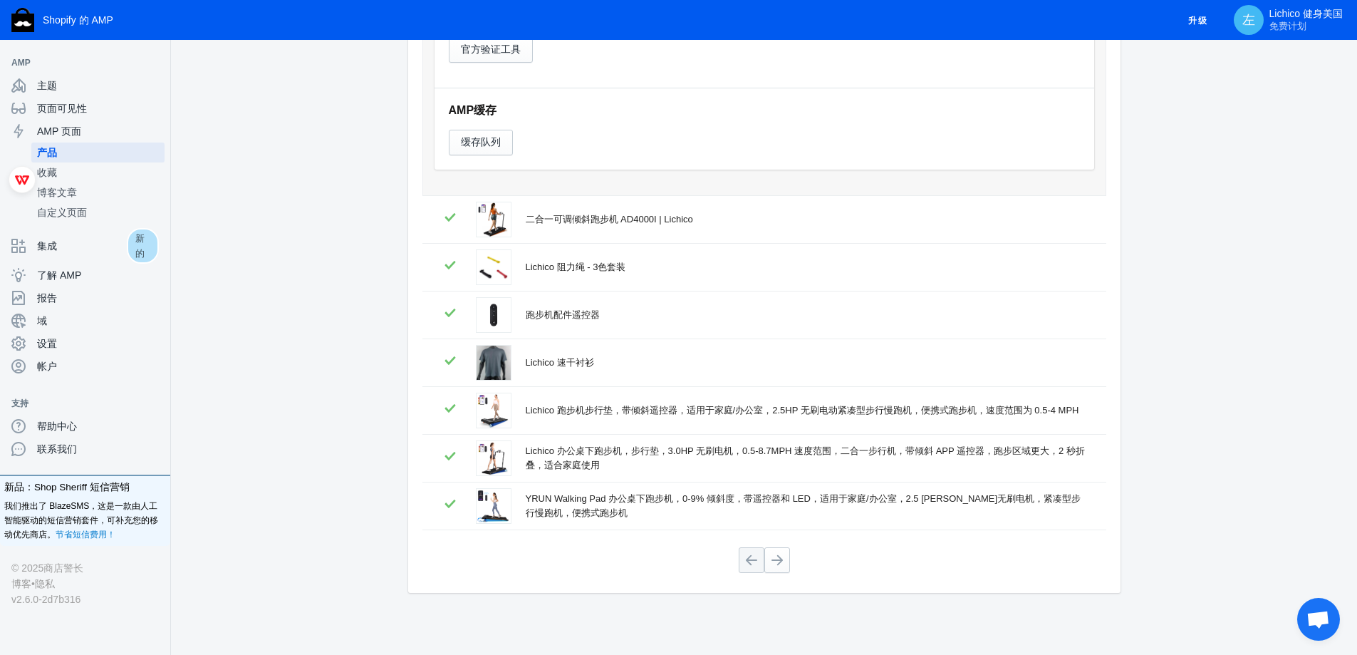
scroll to position [761, 0]
click at [97, 172] on span "收藏" at bounding box center [98, 172] width 122 height 14
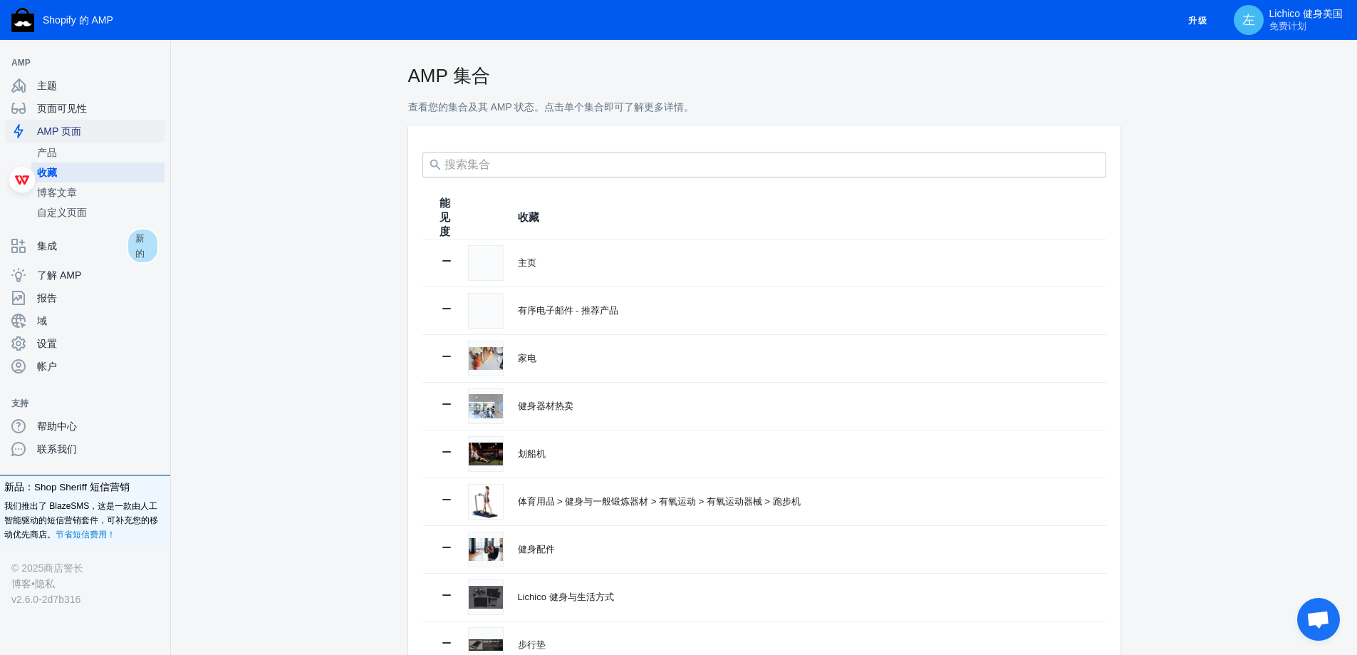
click at [100, 120] on div "AMP 页面" at bounding box center [84, 131] width 147 height 23
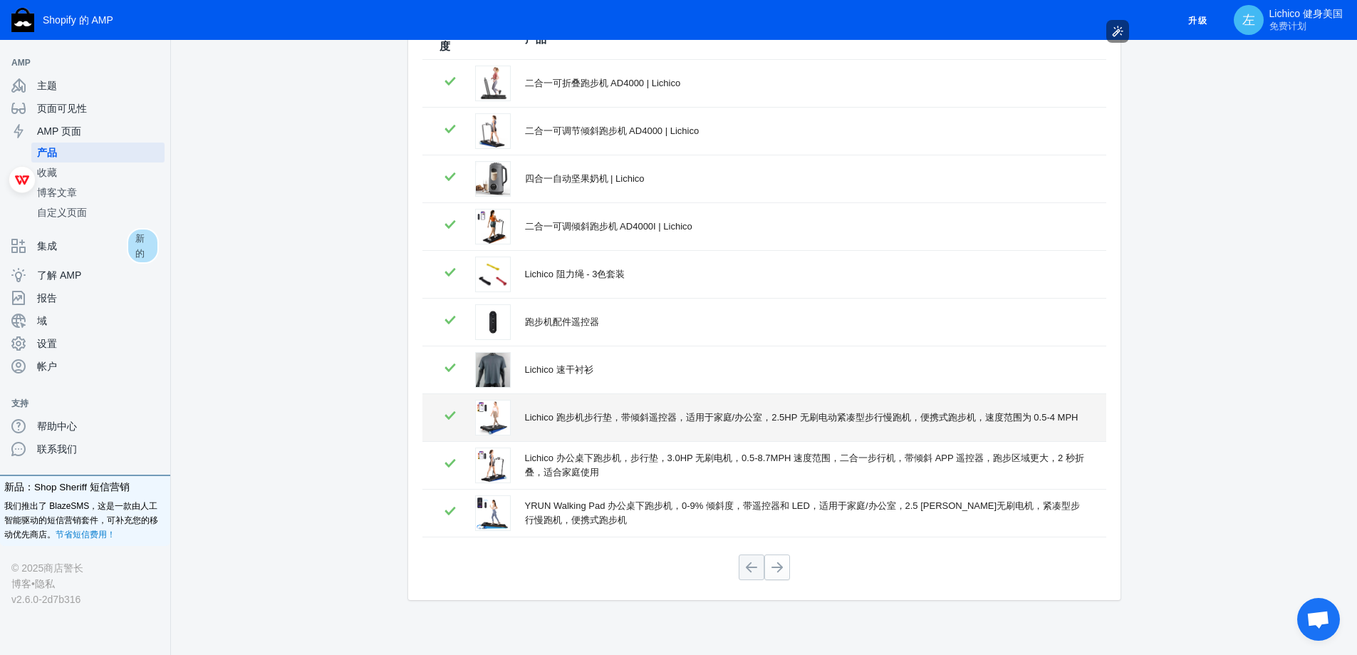
scroll to position [187, 0]
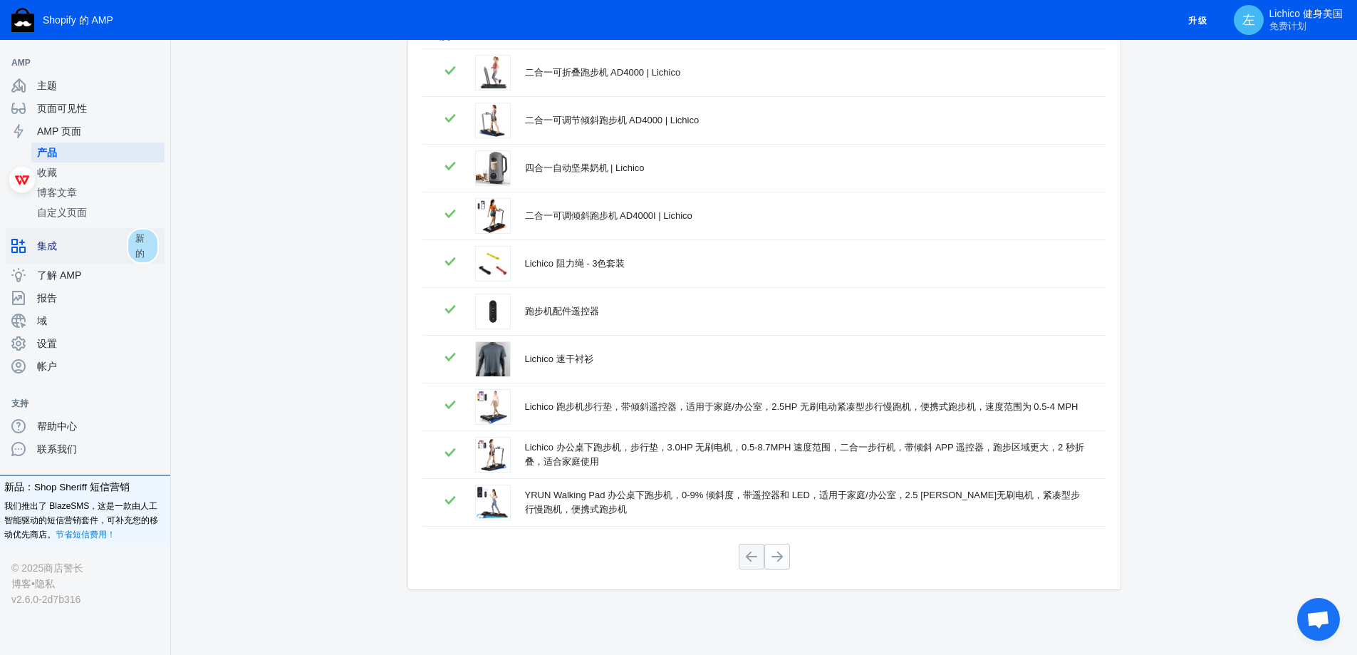
click at [99, 252] on span "集成" at bounding box center [82, 246] width 90 height 14
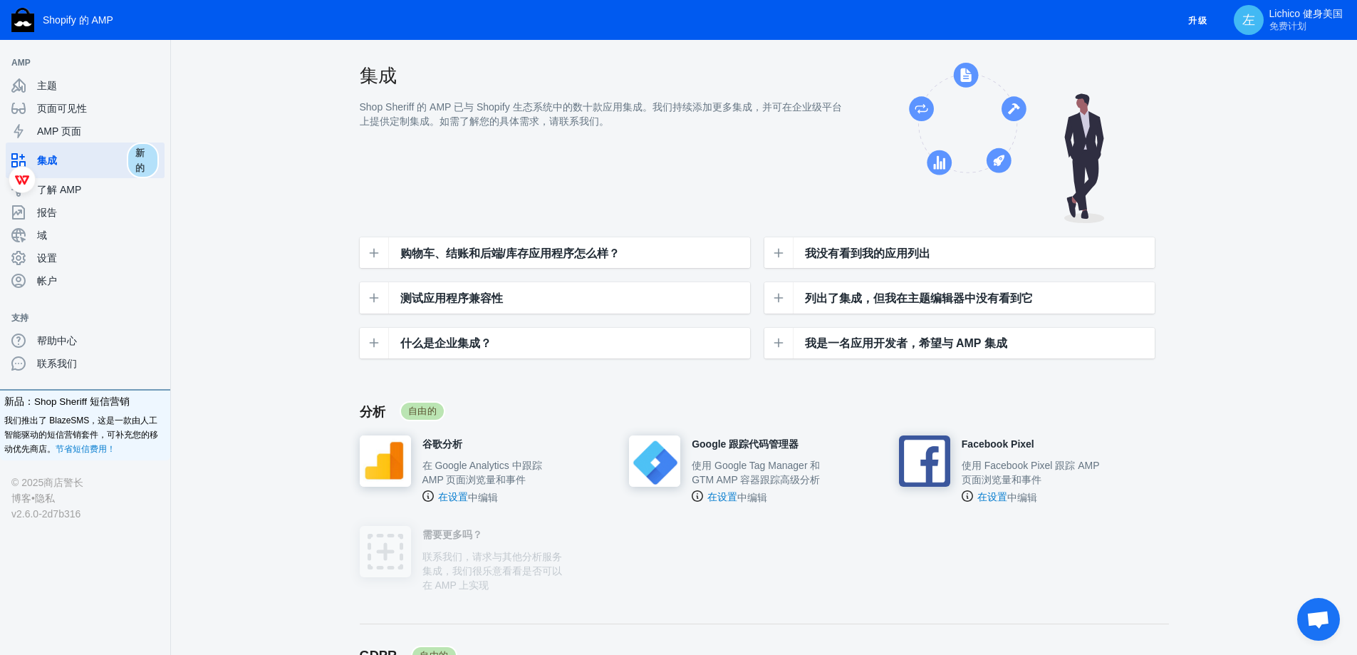
click at [457, 260] on span "购物车、结账和后端/库存应用程序怎么样？" at bounding box center [512, 252] width 219 height 19
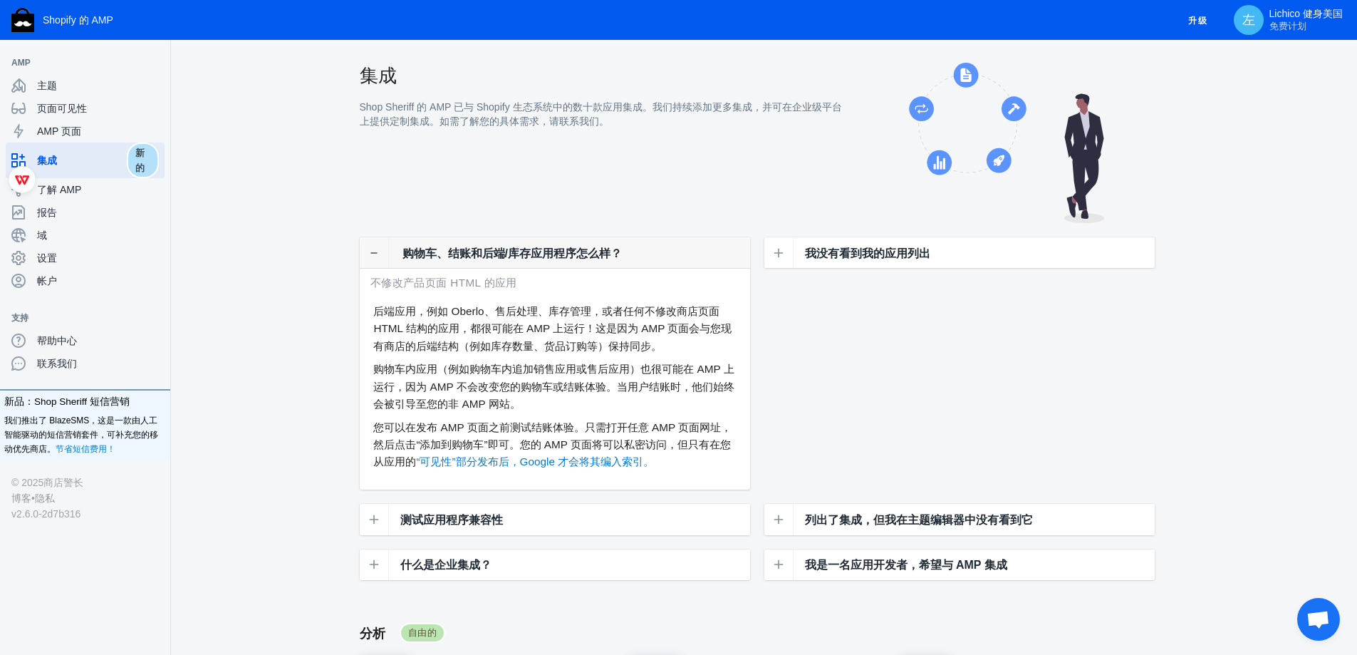
click at [457, 260] on span "购物车、结账和后端/库存应用程序怎么样？" at bounding box center [512, 252] width 219 height 19
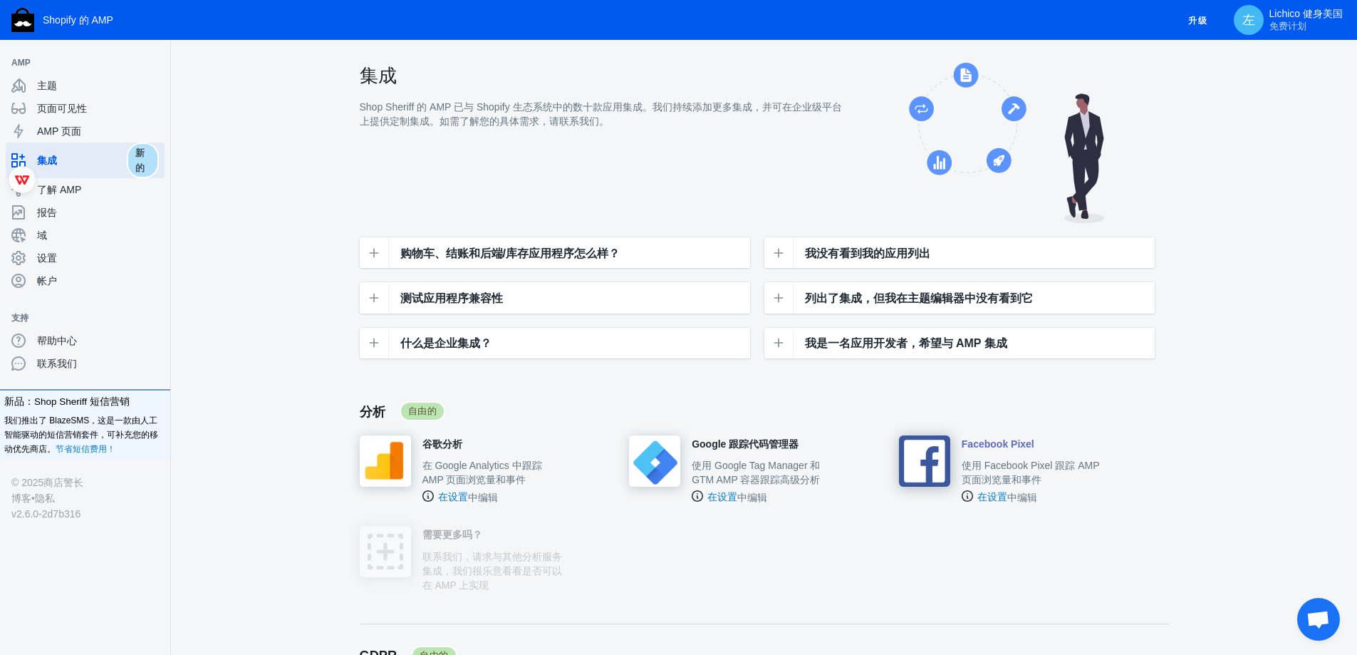
click at [1007, 445] on font "Facebook Pixel" at bounding box center [998, 443] width 73 height 11
click at [63, 83] on span "主题" at bounding box center [98, 85] width 122 height 14
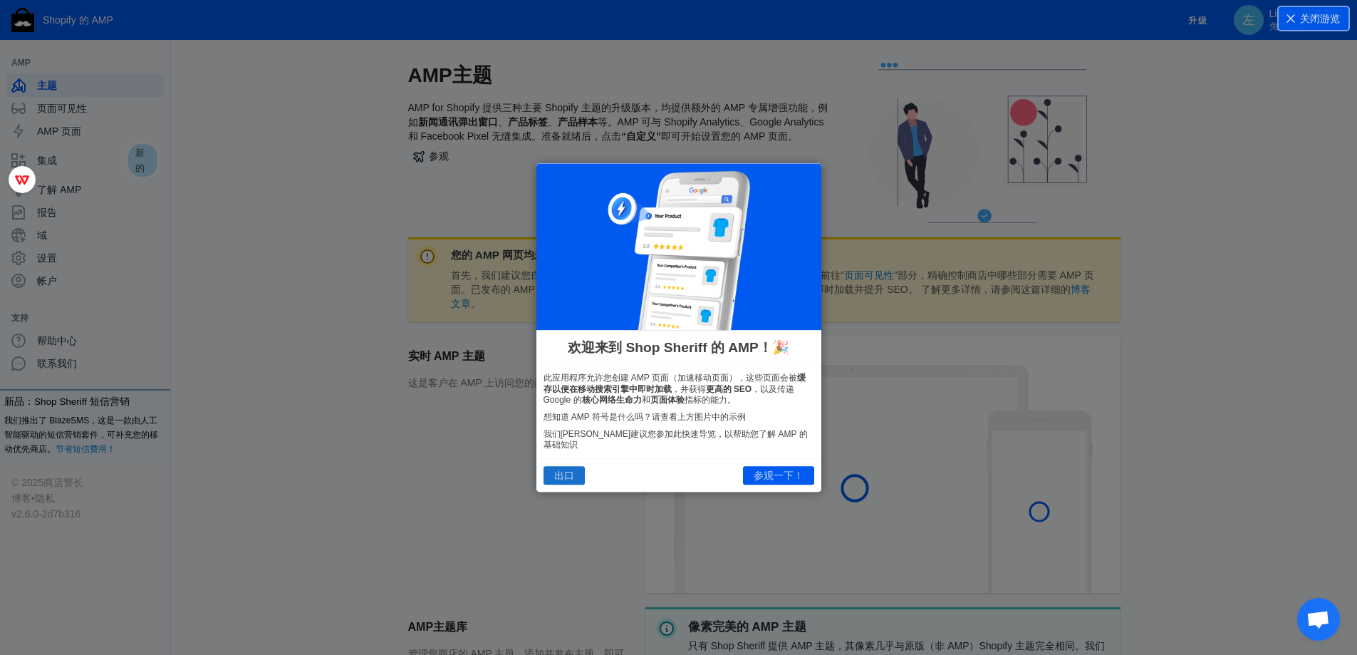
click at [561, 472] on font "出口" at bounding box center [564, 475] width 20 height 11
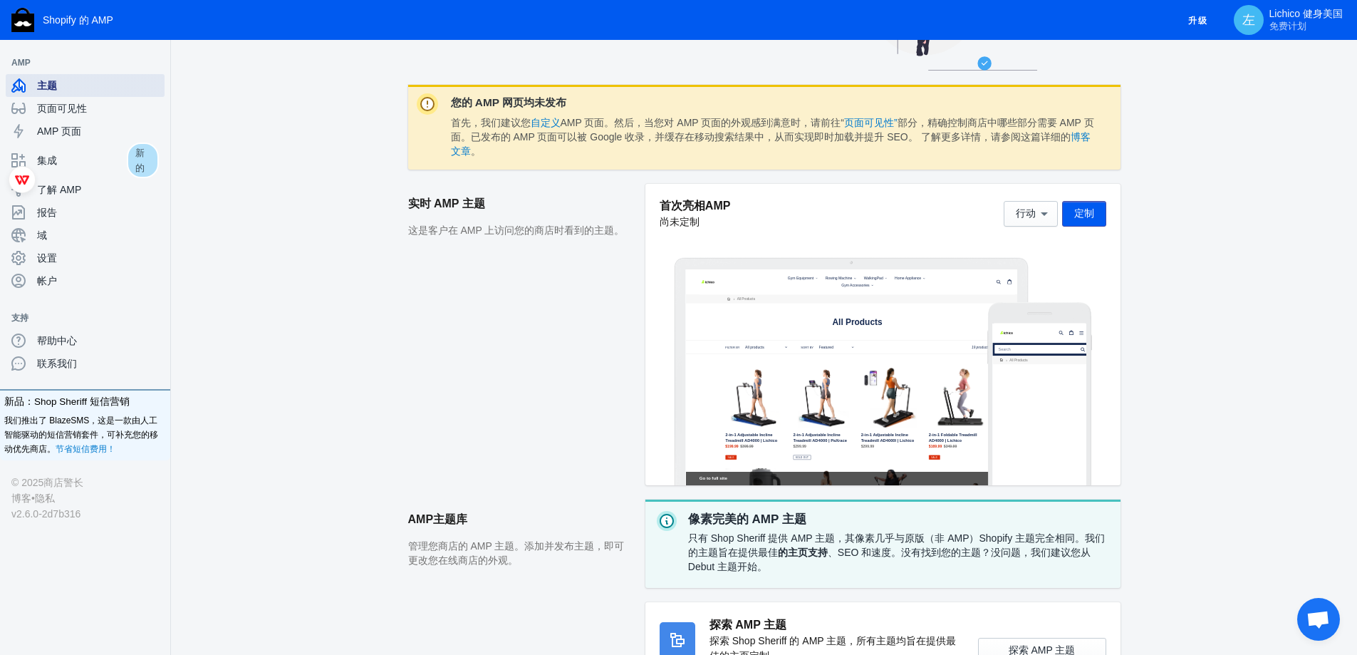
scroll to position [112, 0]
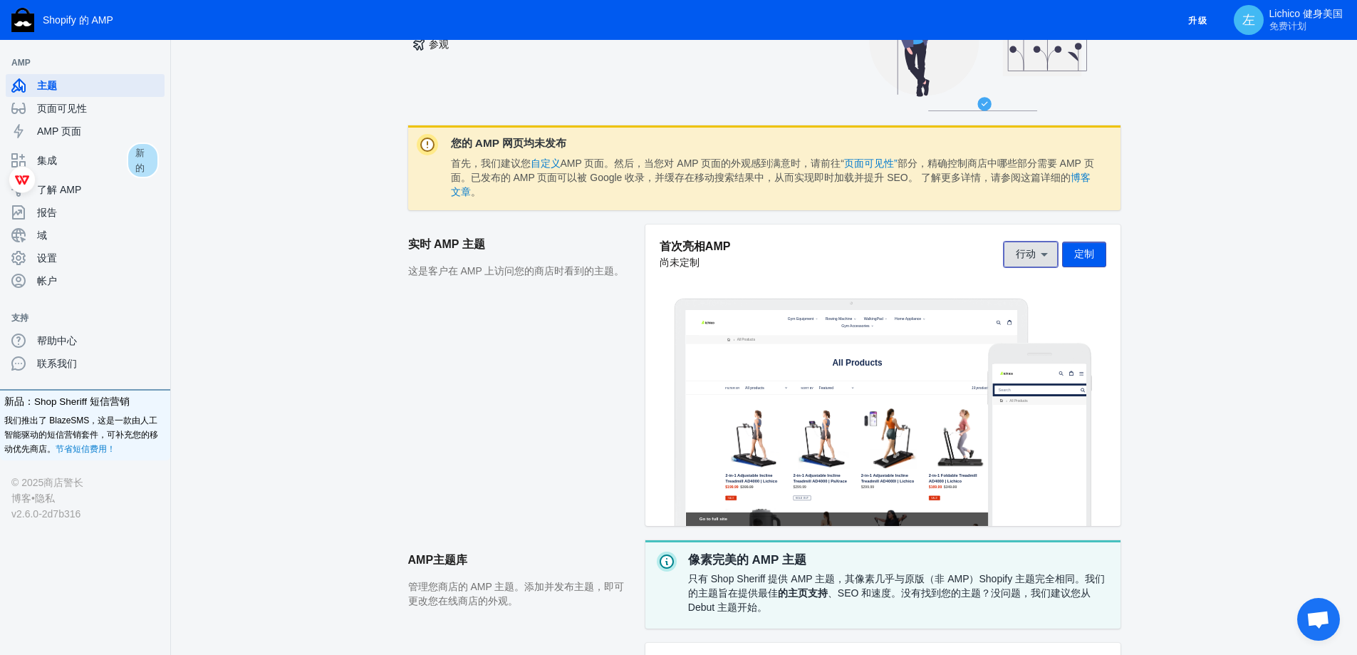
click at [1009, 254] on button "行动" at bounding box center [1031, 255] width 54 height 26
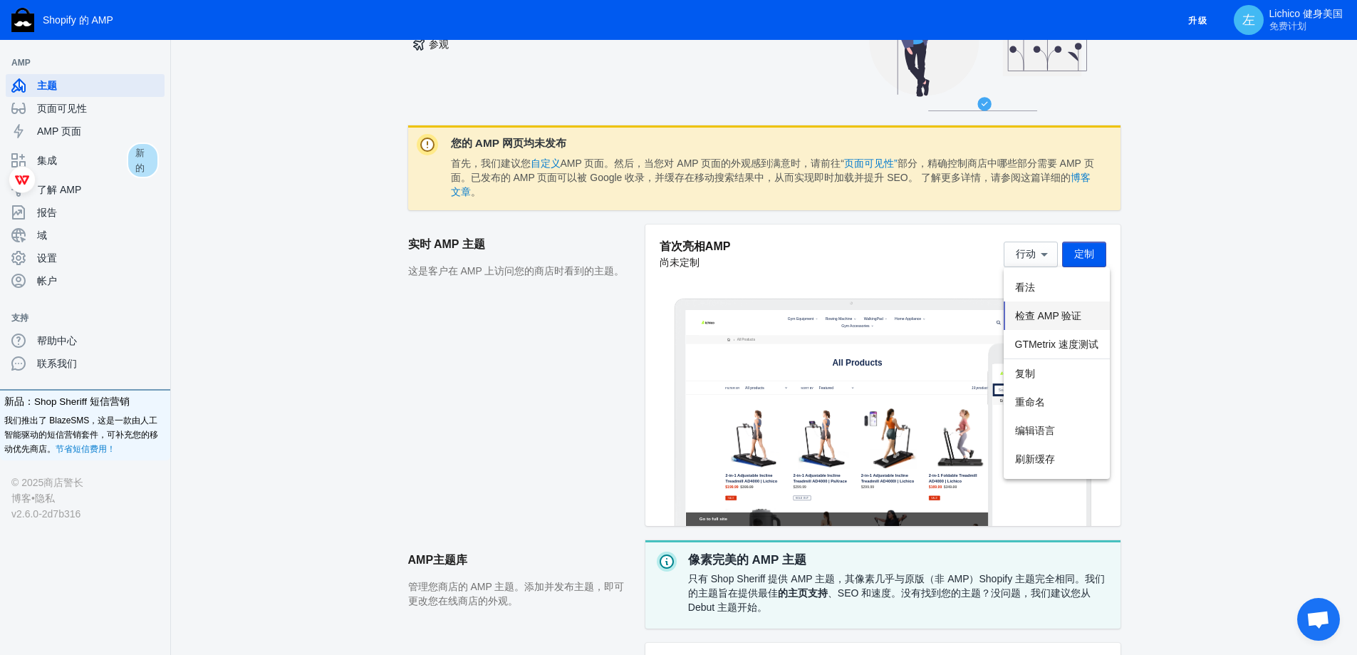
click at [1051, 318] on font "检查 AMP 验证" at bounding box center [1048, 315] width 67 height 11
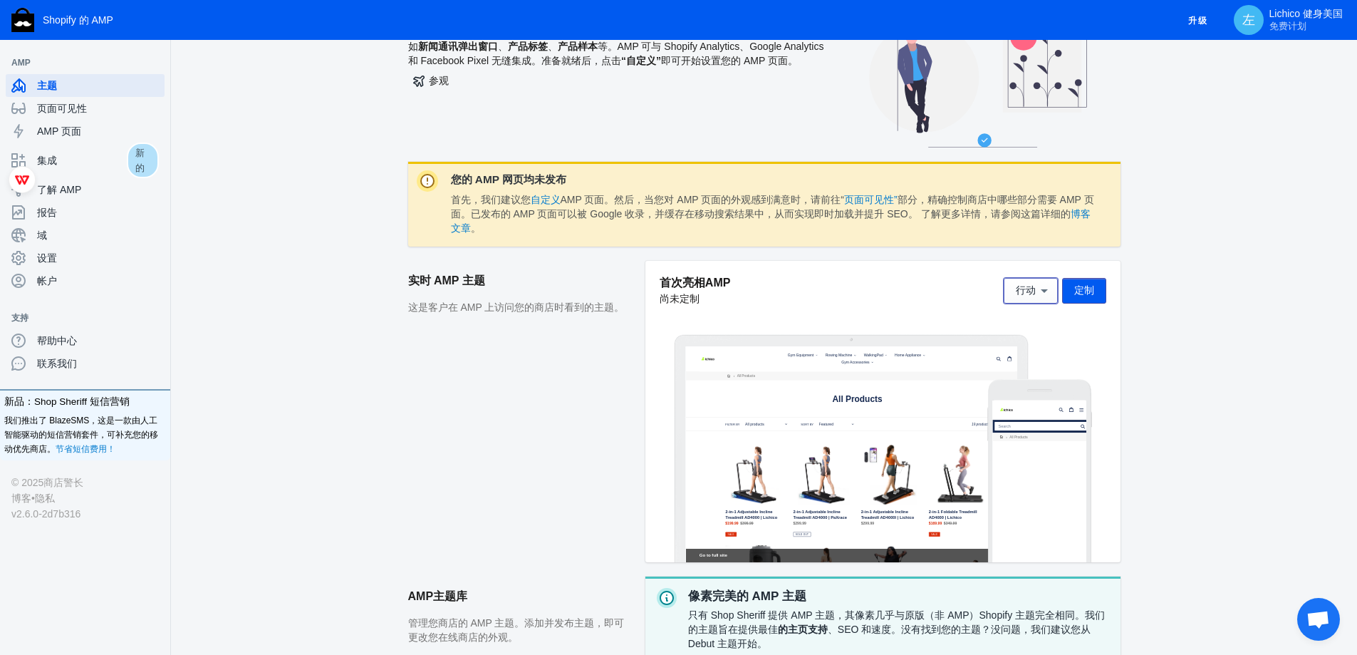
scroll to position [0, 0]
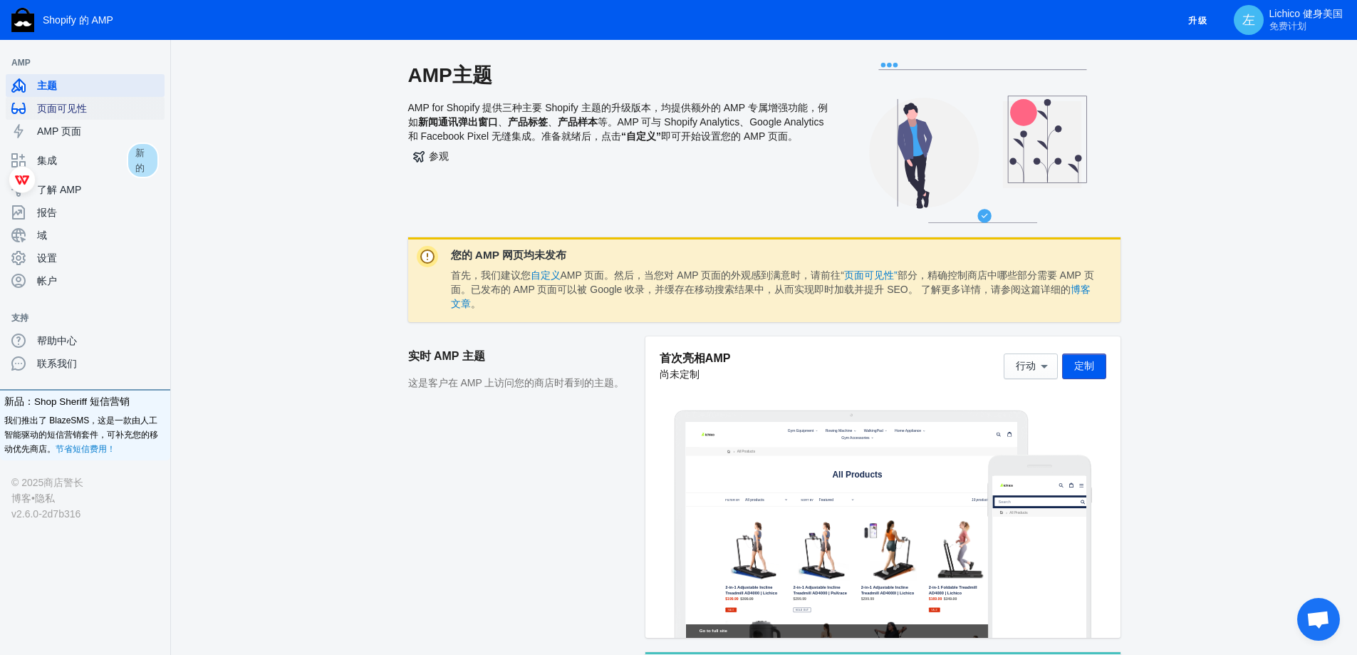
click at [97, 104] on span "页面可见性" at bounding box center [98, 108] width 122 height 14
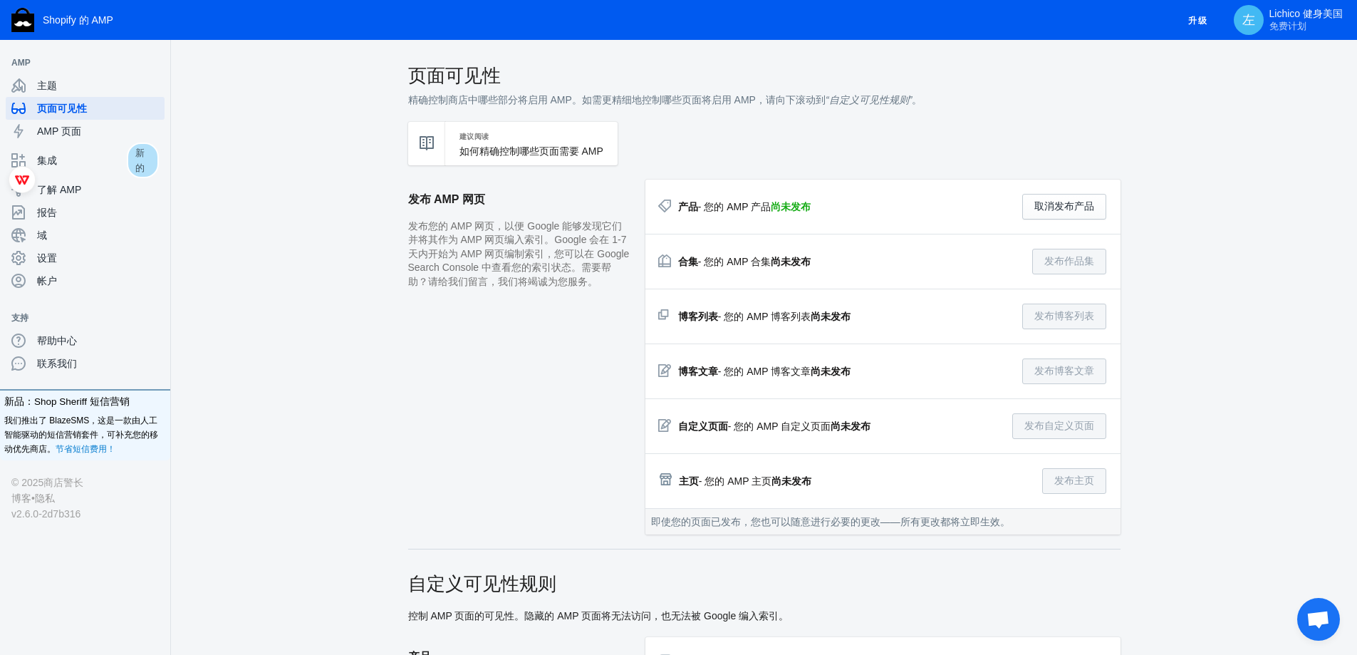
click at [148, 158] on span "新的" at bounding box center [143, 160] width 32 height 36
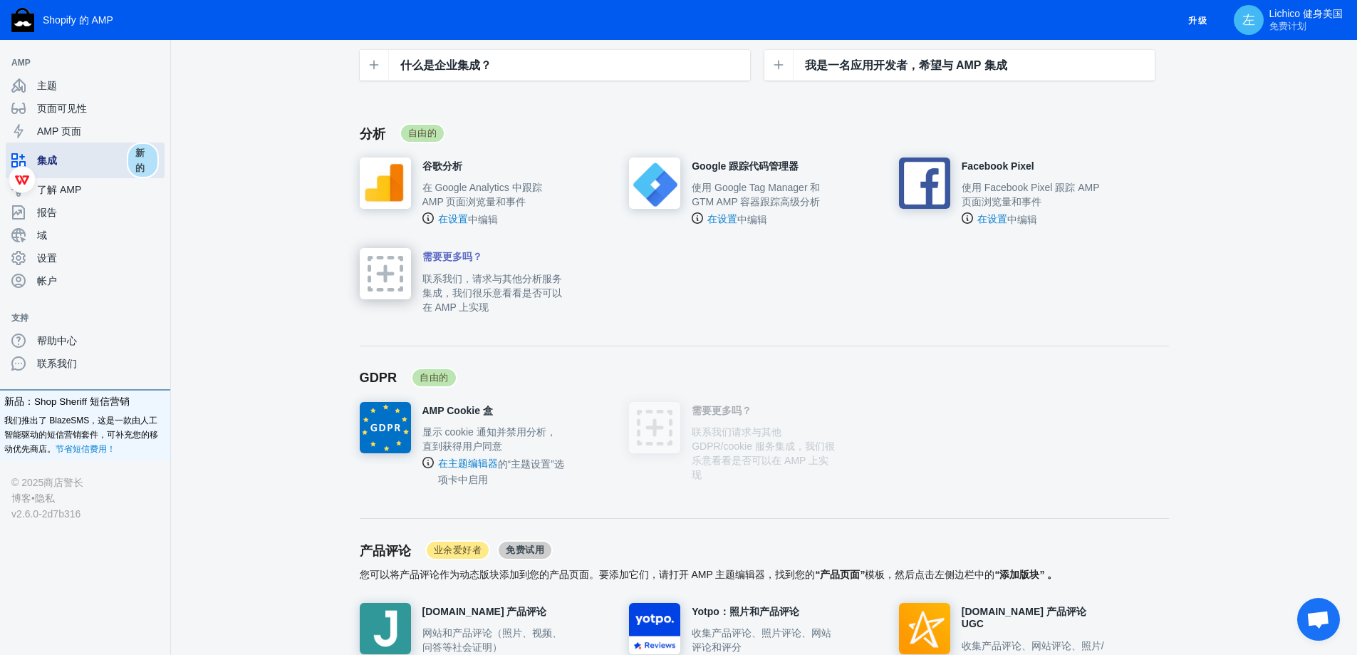
scroll to position [499, 0]
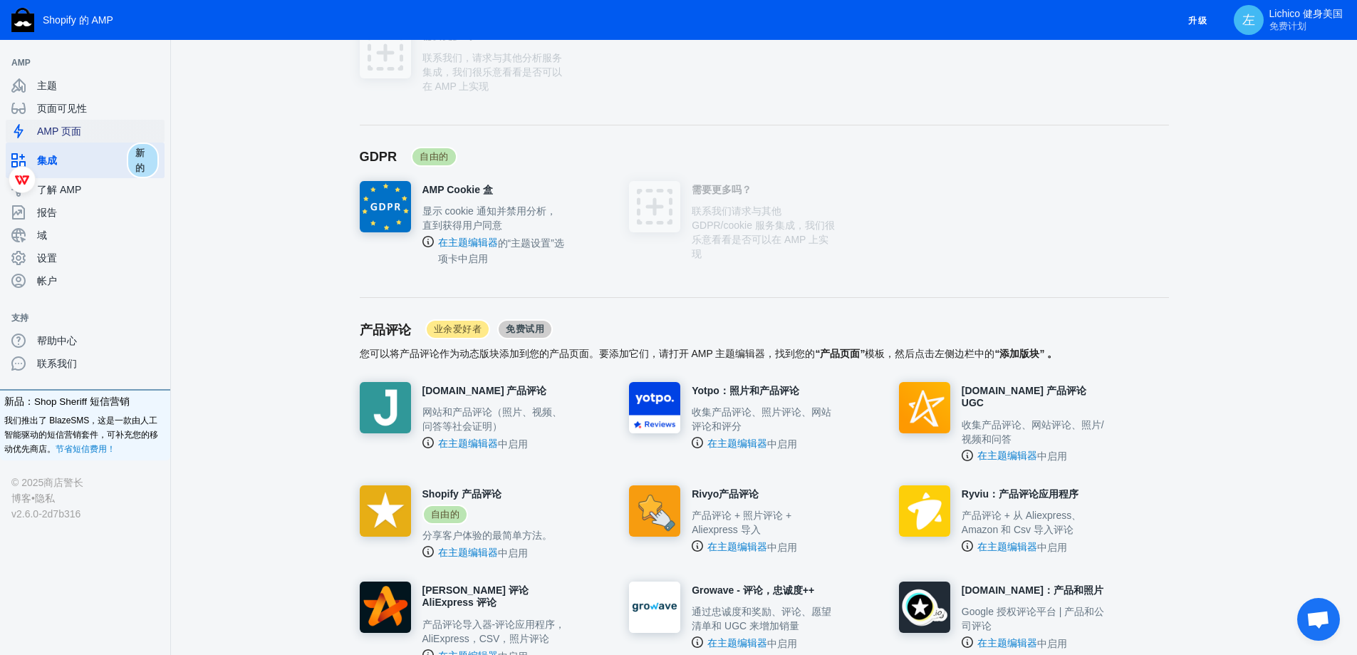
click at [59, 126] on font "AMP 页面" at bounding box center [59, 130] width 44 height 11
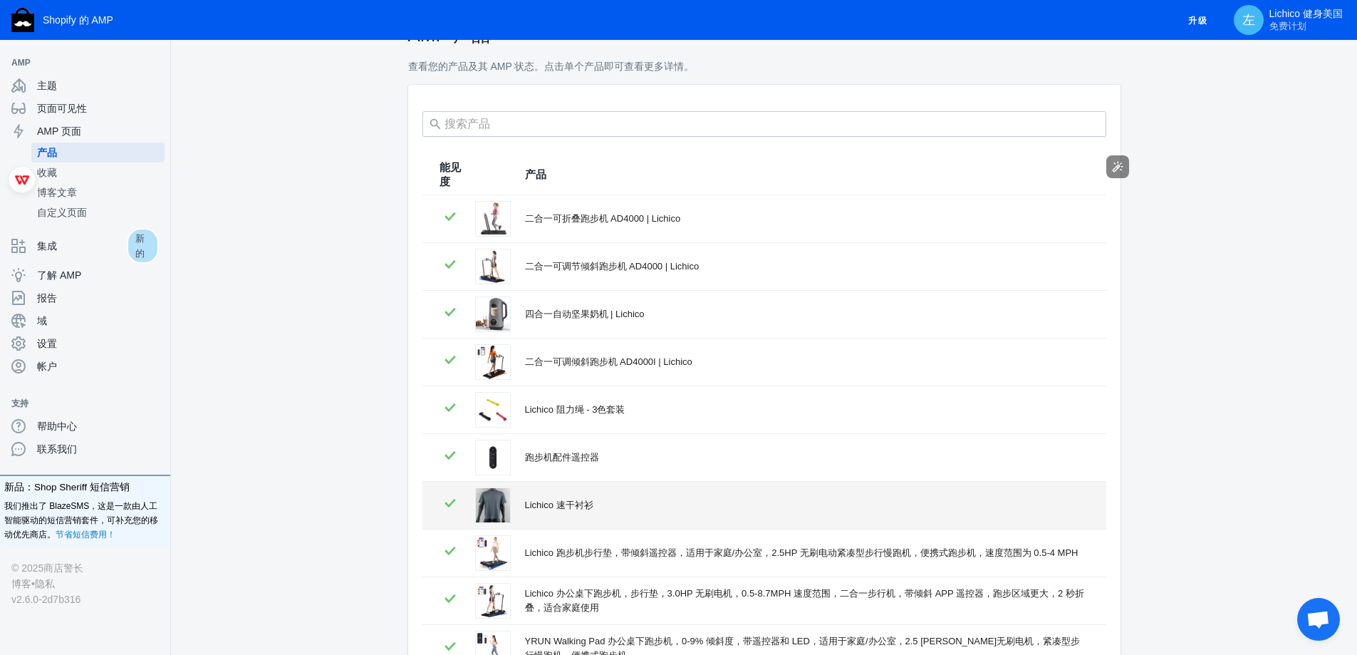
scroll to position [187, 0]
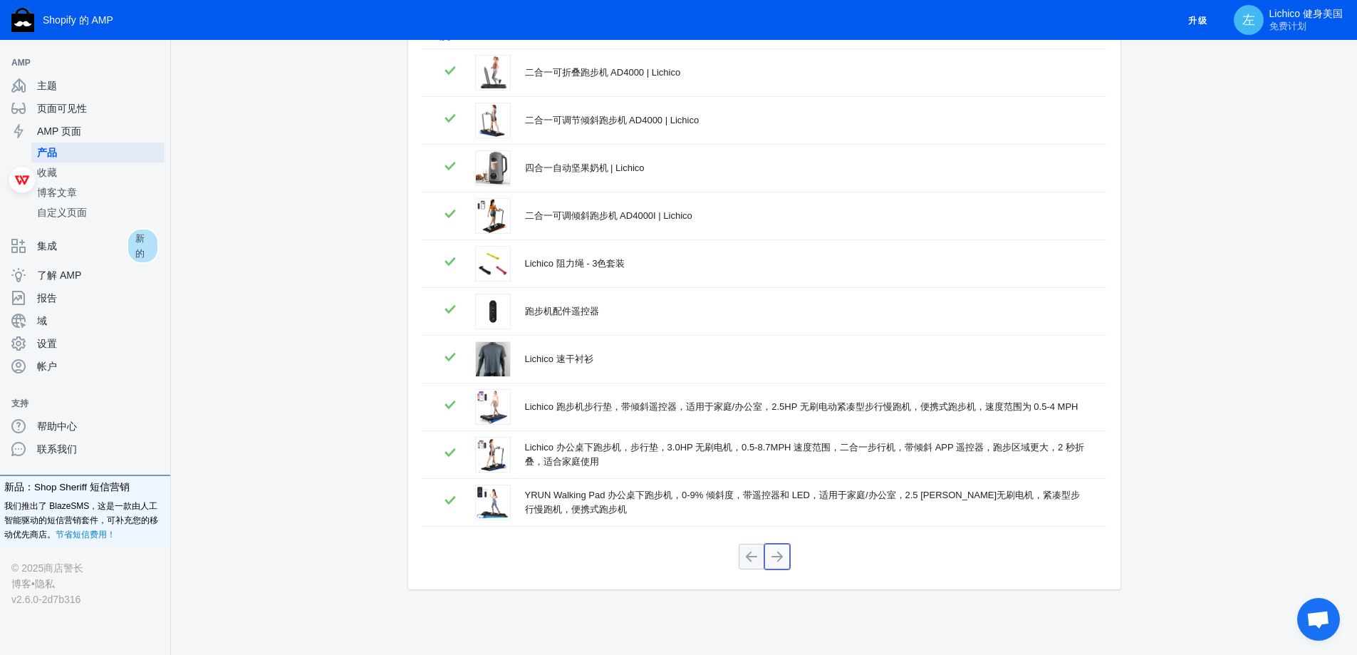
click at [773, 556] on button at bounding box center [777, 557] width 26 height 26
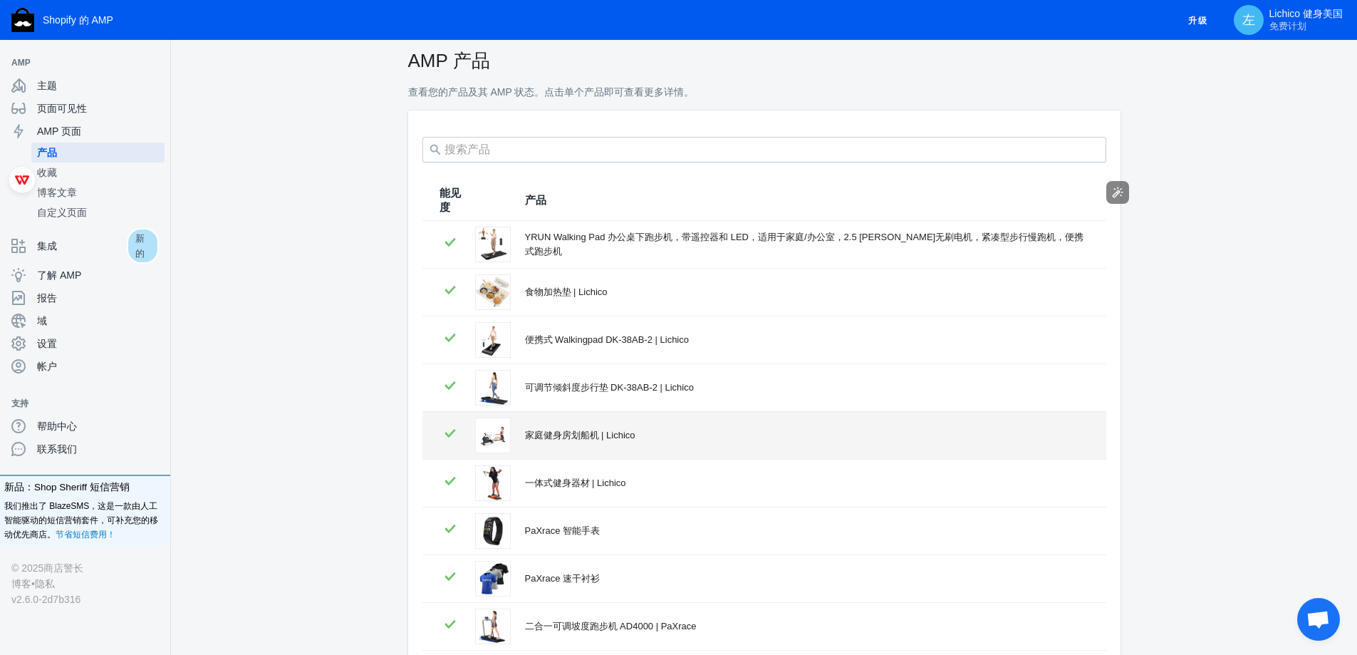
scroll to position [0, 0]
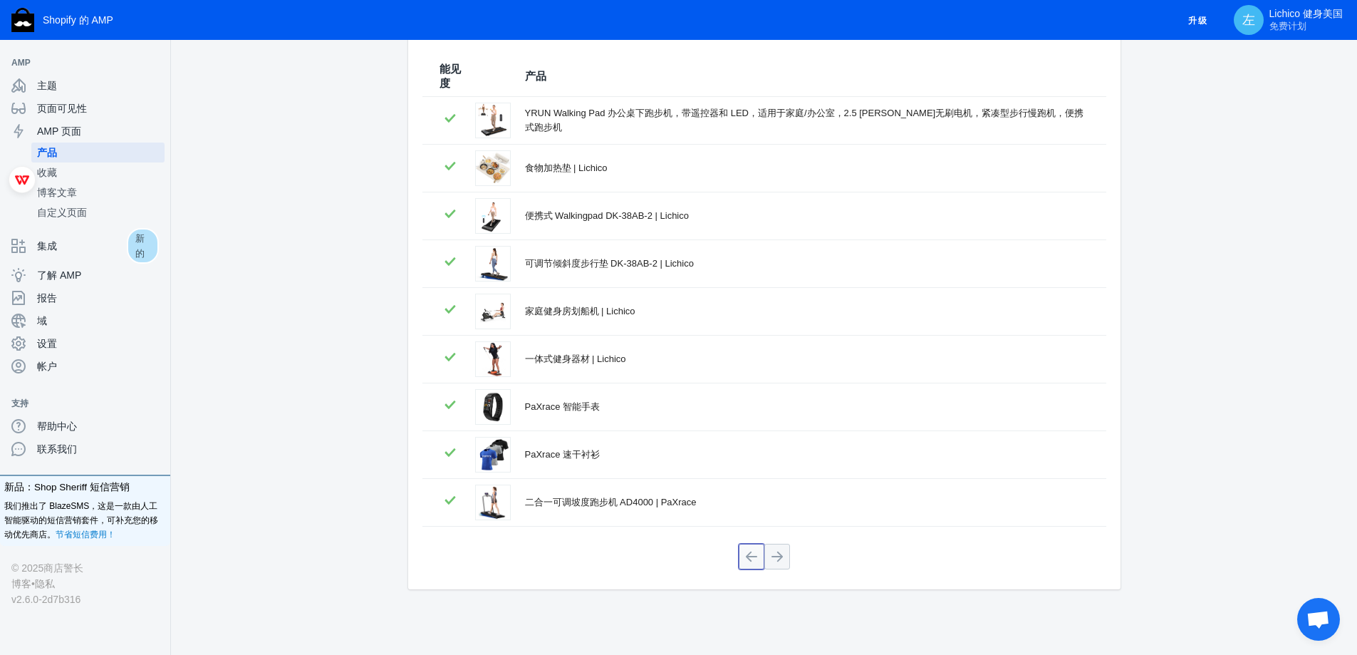
click at [746, 561] on button at bounding box center [752, 557] width 26 height 26
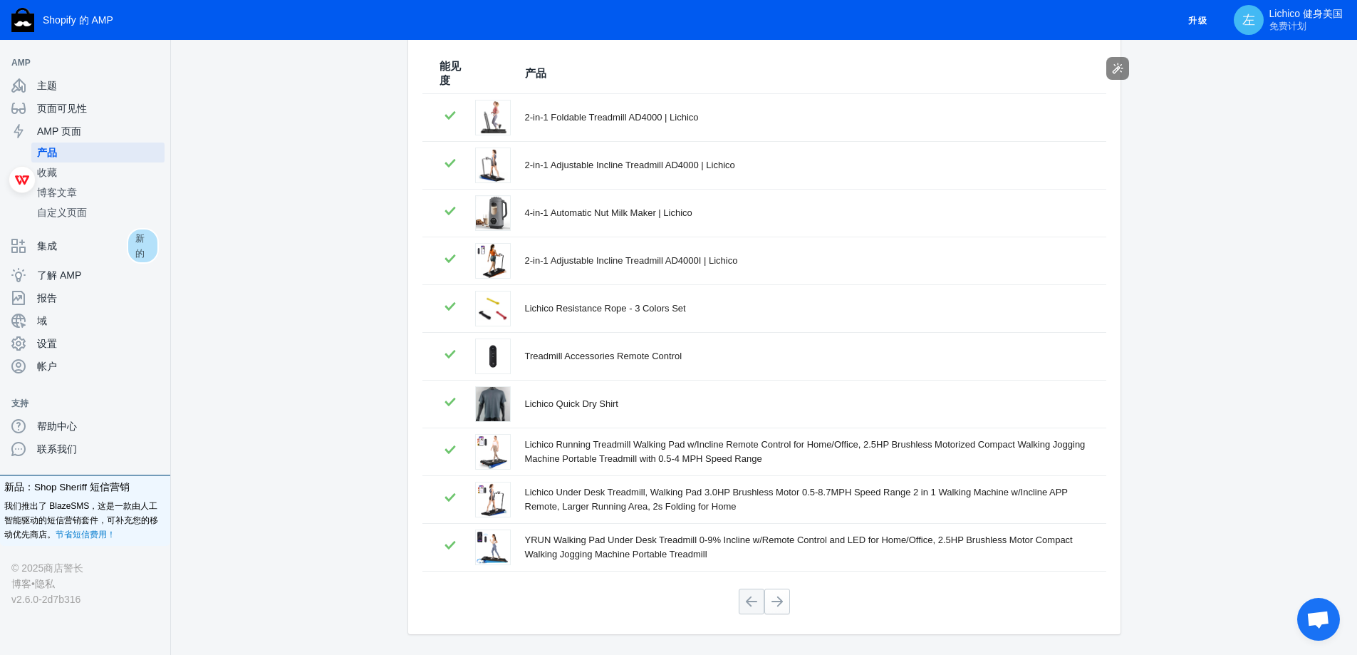
scroll to position [139, 0]
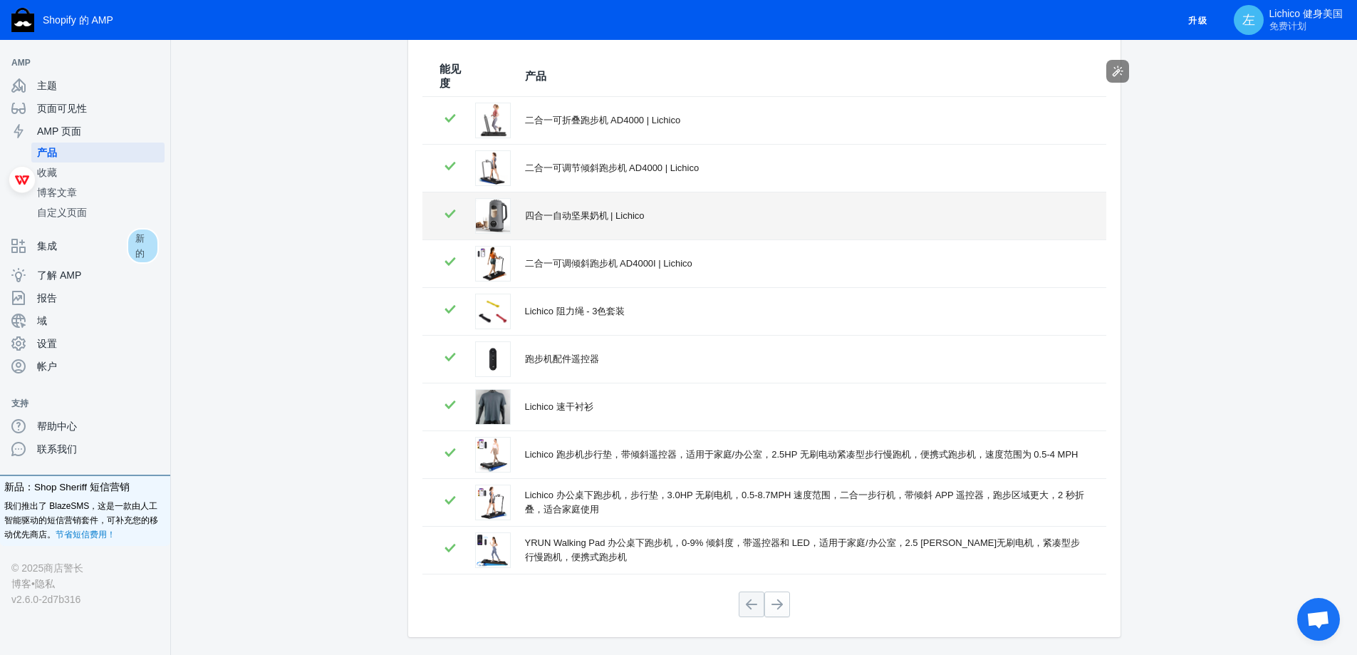
click at [672, 222] on div "四合一自动坚果奶机 | Lichico" at bounding box center [807, 216] width 564 height 14
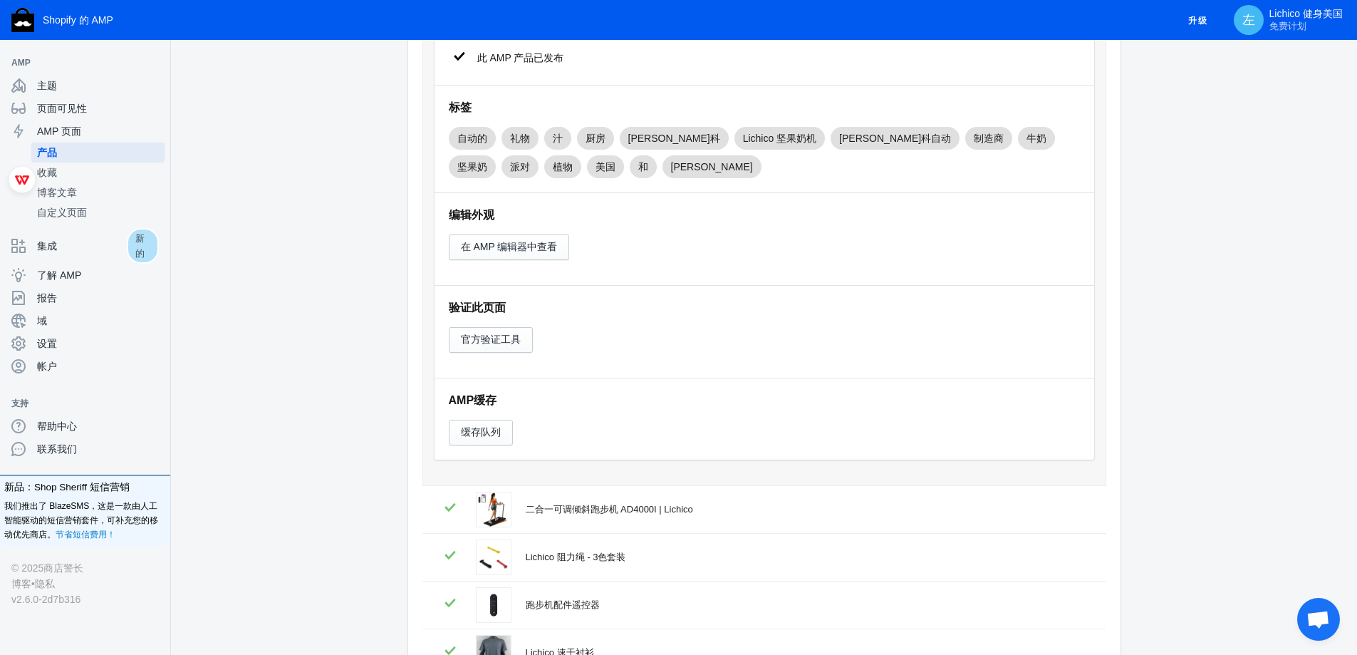
scroll to position [495, 0]
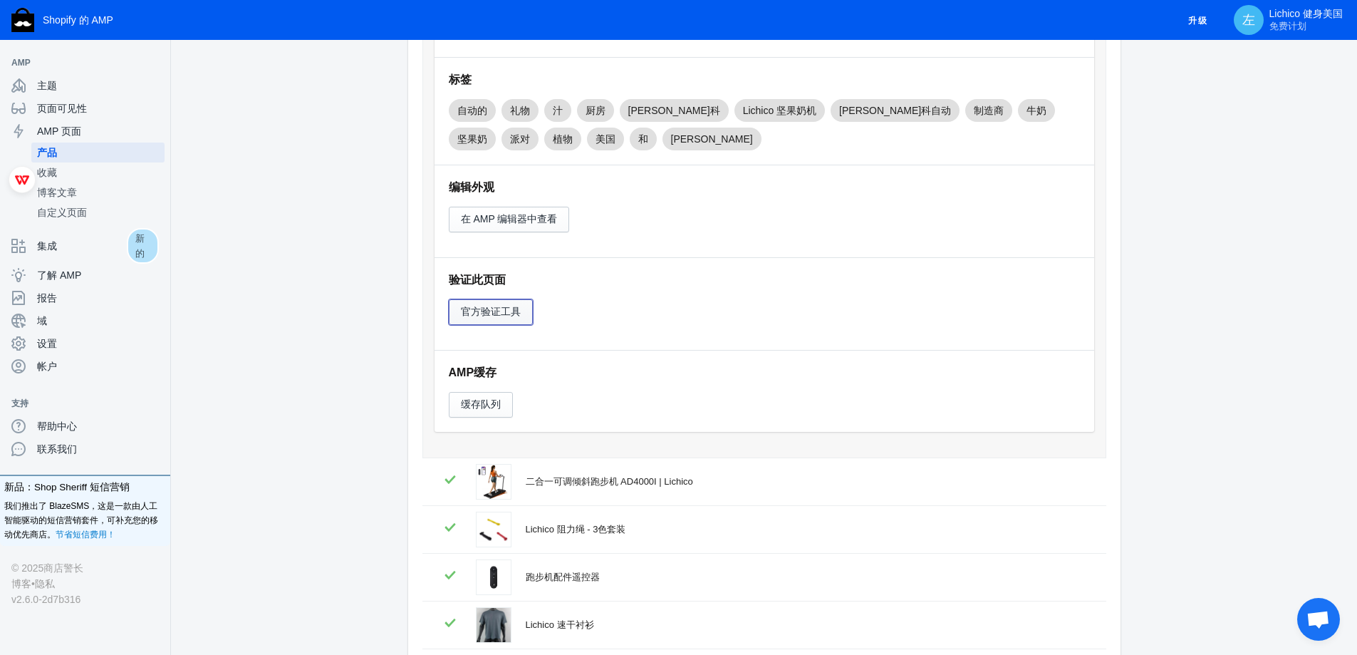
click at [506, 315] on font "官方验证工具" at bounding box center [491, 311] width 60 height 11
click at [471, 316] on font "官方验证工具" at bounding box center [491, 311] width 60 height 11
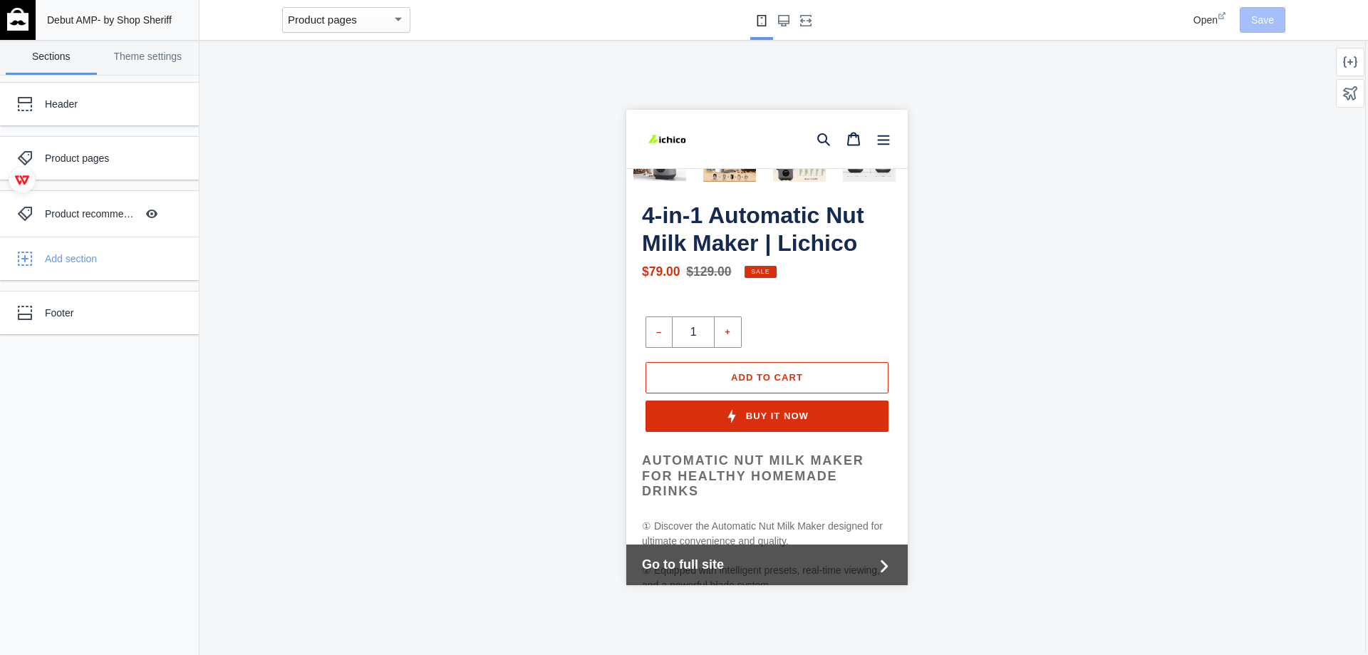
scroll to position [361, 0]
